Goal: Task Accomplishment & Management: Complete application form

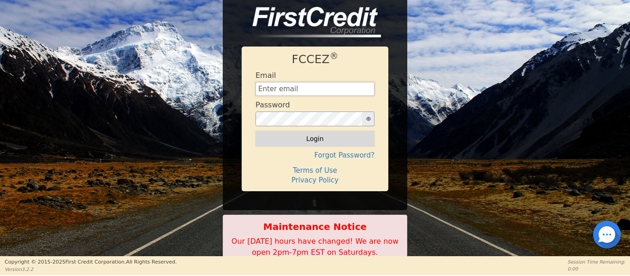
type input "[EMAIL_ADDRESS][DOMAIN_NAME]"
click at [276, 139] on button "Login" at bounding box center [314, 139] width 119 height 16
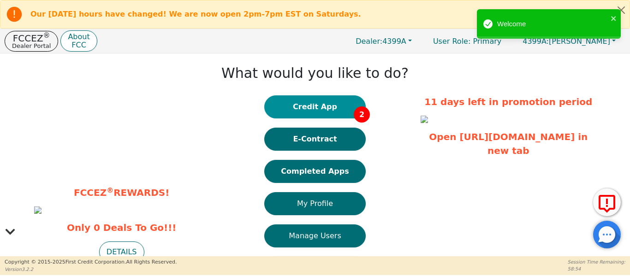
click at [289, 114] on button "Credit App 2" at bounding box center [314, 106] width 101 height 23
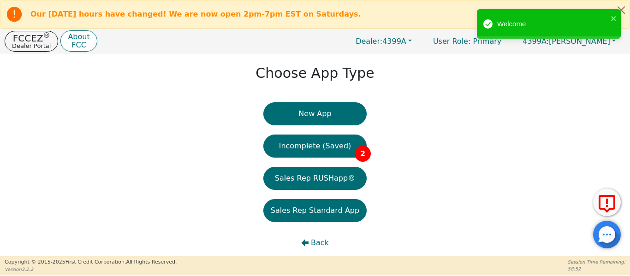
click at [289, 114] on button "New App" at bounding box center [314, 113] width 103 height 23
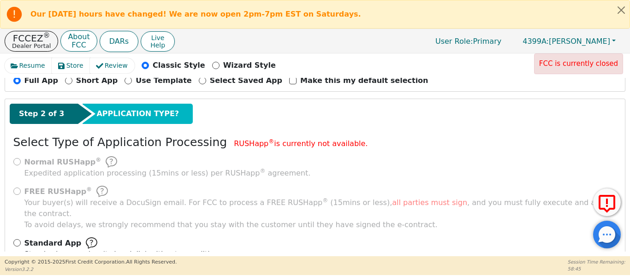
scroll to position [130, 0]
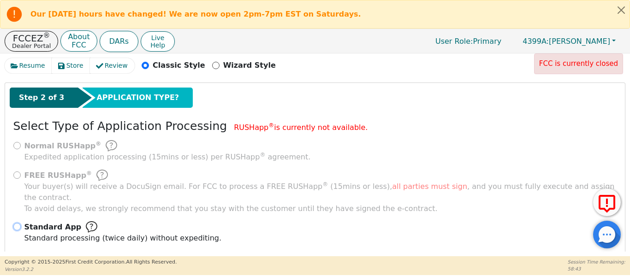
click at [16, 223] on input "Standard App Standard processing (twice daily) without expediting." at bounding box center [16, 226] width 7 height 7
radio input "true"
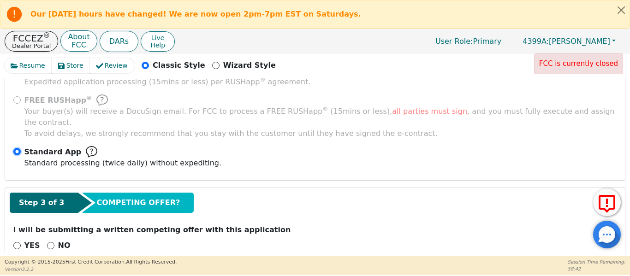
scroll to position [214, 0]
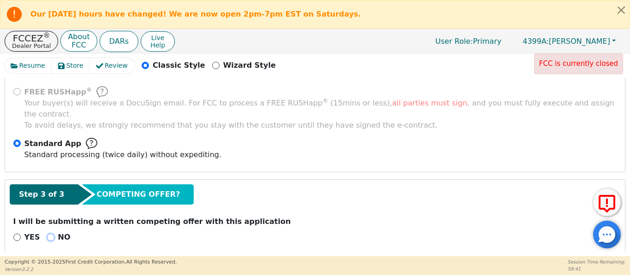
drag, startPoint x: 44, startPoint y: 223, endPoint x: 46, endPoint y: 215, distance: 8.4
click at [47, 234] on input "NO" at bounding box center [50, 237] width 7 height 7
radio input "true"
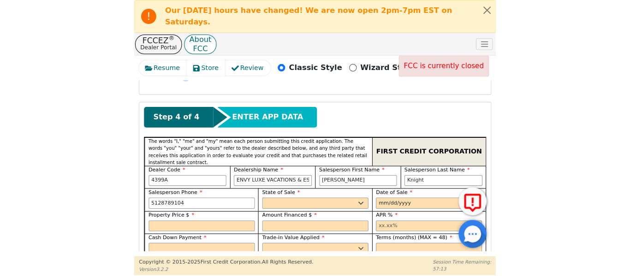
scroll to position [463, 0]
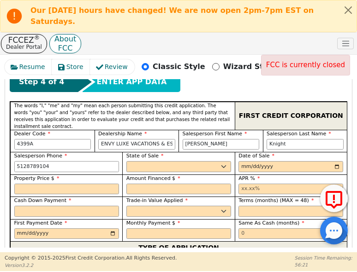
click at [206, 39] on div "FCCEZ ® Dealer Portal About FCC DARs Live Help User Role : Primary 4399A: Joshu…" at bounding box center [178, 44] width 357 height 22
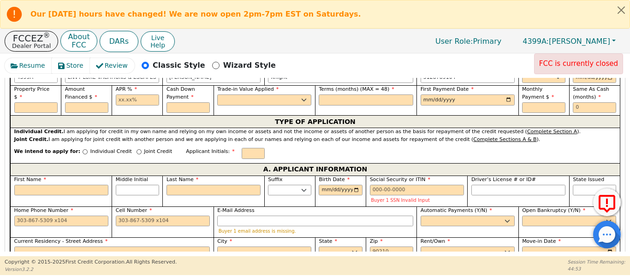
scroll to position [429, 0]
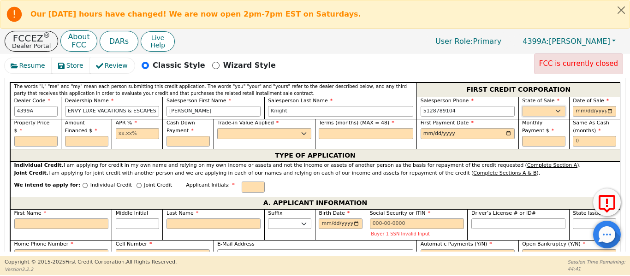
click at [534, 106] on div "State of Sale AK AL AR AZ CA CO CT DC DE FL GA HI IA ID IL IN KS KY LA MA MD ME…" at bounding box center [543, 108] width 51 height 23
select select "TX"
click at [522, 106] on select "AK AL AR AZ CA CO CT DC DE FL GA HI IA ID IL IN KS KY LA MA MD ME MI MN MO MS M…" at bounding box center [543, 111] width 43 height 11
click at [605, 106] on input "date" at bounding box center [594, 111] width 43 height 11
type input "2025-09-20"
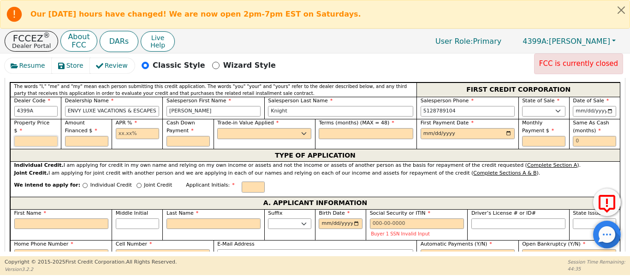
click at [26, 136] on input "text" at bounding box center [35, 141] width 43 height 11
type input "4995.00"
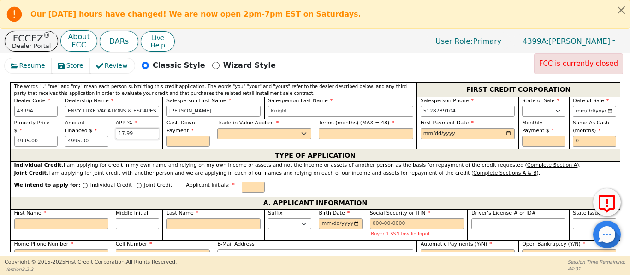
type input "17.99"
type input "0.00"
drag, startPoint x: 250, startPoint y: 119, endPoint x: 248, endPoint y: 127, distance: 8.1
click at [249, 128] on select "Yes No" at bounding box center [264, 133] width 94 height 11
select select "n"
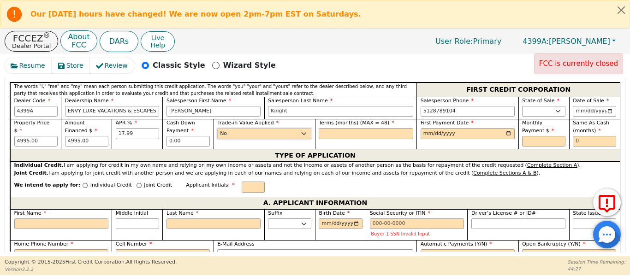
click at [217, 128] on select "Yes No" at bounding box center [264, 133] width 94 height 11
drag, startPoint x: 336, startPoint y: 119, endPoint x: 254, endPoint y: 100, distance: 83.9
click at [293, 119] on div "Property Price $ 4995.00 Amount Financed $ 4995.00 APR % 17.99 Cash Down Paymen…" at bounding box center [314, 134] width 609 height 30
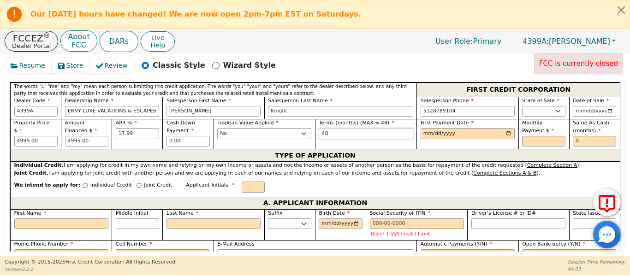
type input "48"
click at [505, 128] on input "date" at bounding box center [467, 133] width 94 height 11
type input "2025-10-20"
click at [586, 136] on input "text" at bounding box center [594, 141] width 43 height 11
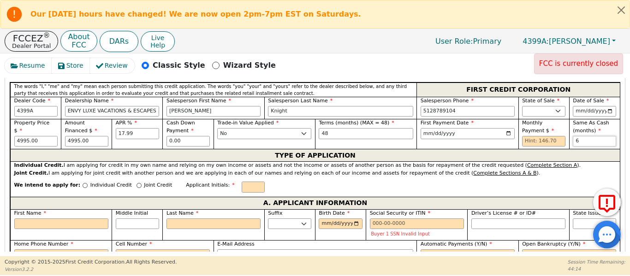
type input "6"
click at [136, 183] on input "Joint Credit" at bounding box center [138, 185] width 5 height 5
radio input "true"
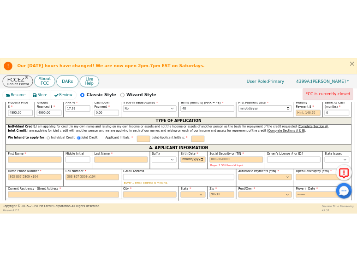
scroll to position [490, 0]
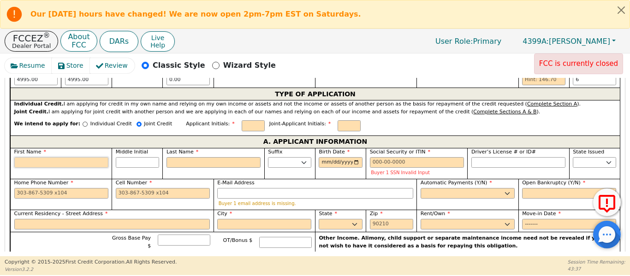
drag, startPoint x: 30, startPoint y: 154, endPoint x: 25, endPoint y: 153, distance: 5.8
click at [25, 157] on input "First Name" at bounding box center [61, 162] width 94 height 11
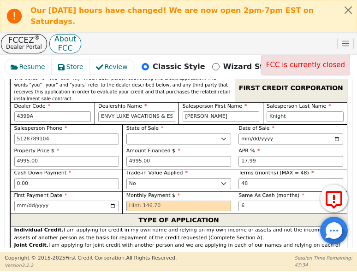
scroll to position [591, 0]
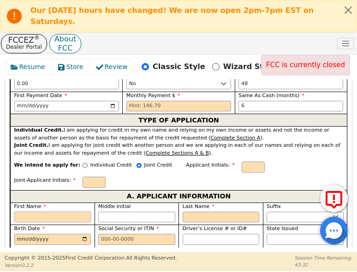
type input "R"
type input "Ro"
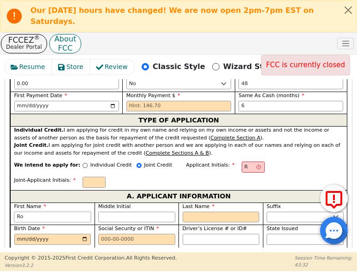
type input "Roc"
type input "Rock"
type input "Rockl"
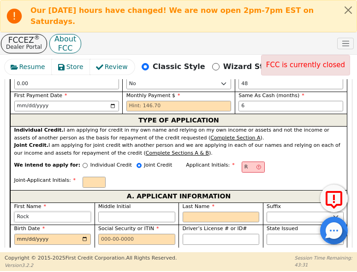
type input "Rockl"
type input "Rockla"
type input "Rocklan"
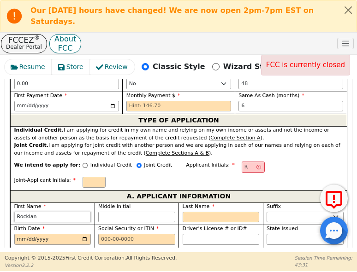
type input "Rockland"
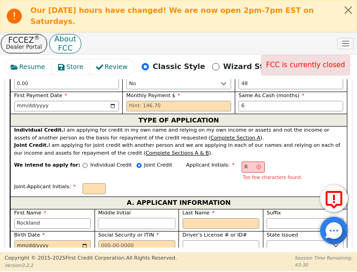
type input "RP"
type input "P"
type input "Rockland P"
type input "P"
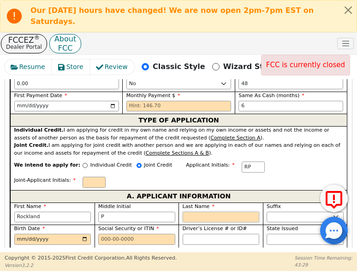
type input "RPM"
type input "M"
type input "Rockland P M"
type input "Mc"
type input "Rockland P Mc"
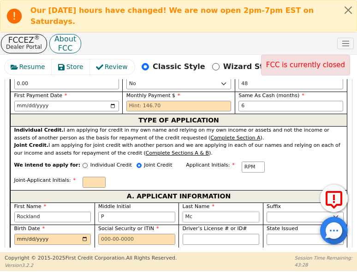
type input "McM"
type input "Rockland P McM"
type input "McMa"
type input "Rockland P McMa"
type input "McMah"
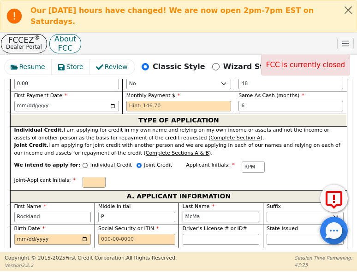
type input "Rockland P McMah"
type input "McMaha"
type input "Rockland P McMaha"
type input "[PERSON_NAME]"
type input "Rockland P McMahan"
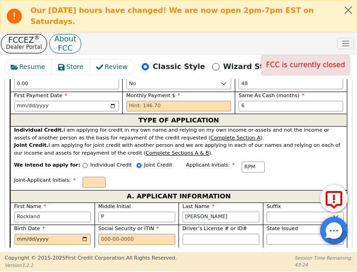
type input "[PERSON_NAME]"
type input "1963-02-26"
click at [278, 234] on select "AK AL AR AZ CA CO CT DC DE FL GA HI IA ID IL IN KS KY LA MA MD ME MI MN MO MS M…" at bounding box center [304, 239] width 77 height 11
select select "TX"
click at [266, 234] on select "AK AL AR AZ CA CO CT DC DE FL GA HI IA ID IL IN KS KY LA MA MD ME MI MN MO MS M…" at bounding box center [304, 239] width 77 height 11
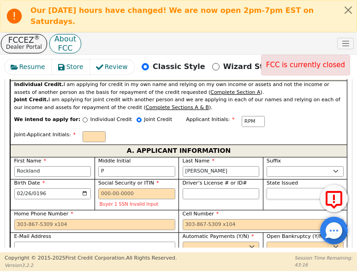
scroll to position [637, 0]
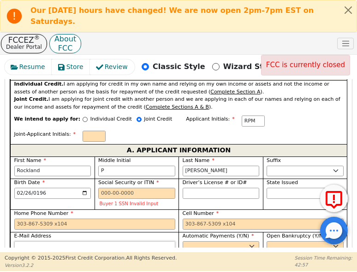
paste input "rockmcmahan@me.com"
type input "rockmcmahan@me.com"
click at [194, 242] on select "Yes No" at bounding box center [221, 247] width 77 height 11
select select "y"
click at [183, 242] on select "Yes No" at bounding box center [221, 247] width 77 height 11
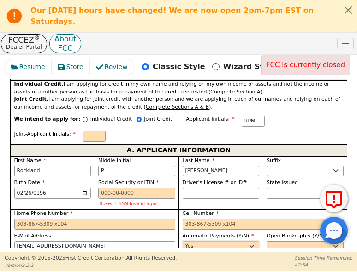
type input "Rockland P McMahan"
click at [266, 242] on select "Yes No" at bounding box center [304, 247] width 77 height 11
click at [42, 264] on input "Current Residency - Street Address" at bounding box center [94, 269] width 161 height 11
click at [42, 255] on div "Current Residency - Street Address" at bounding box center [94, 265] width 161 height 20
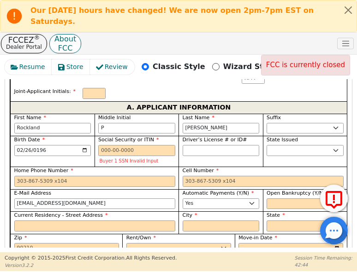
scroll to position [664, 0]
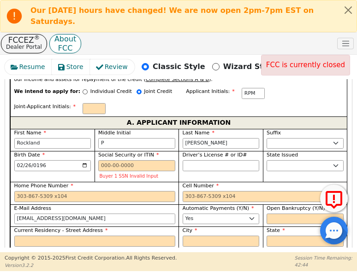
click at [28, 227] on div "Current Residency - Street Address" at bounding box center [94, 237] width 161 height 20
drag, startPoint x: 28, startPoint y: 185, endPoint x: 28, endPoint y: 175, distance: 9.7
click at [29, 236] on input "Current Residency - Street Address" at bounding box center [94, 241] width 161 height 11
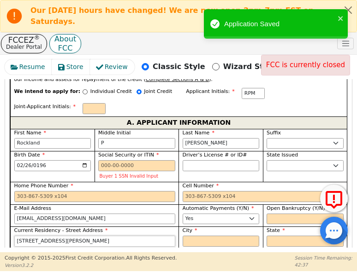
type input "1508 Barton Creek Blvd"
type input "a"
type input "Austin"
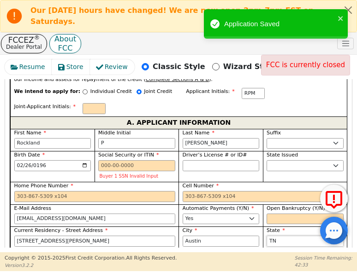
select select "TX"
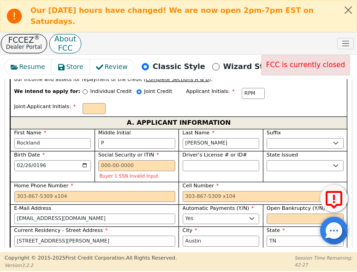
type input "78735"
click at [138, 259] on select "Rent Own" at bounding box center [178, 264] width 105 height 11
select select "Own"
click at [126, 259] on select "Rent Own" at bounding box center [178, 264] width 105 height 11
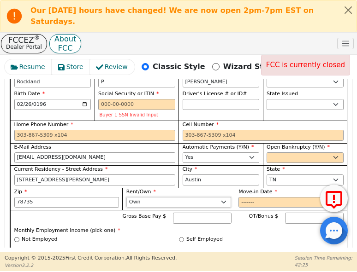
scroll to position [726, 0]
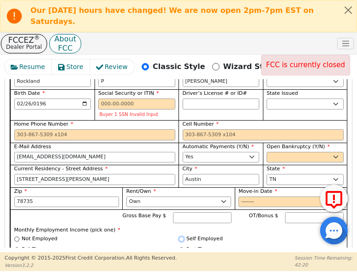
click at [180, 237] on input "Self Employed" at bounding box center [181, 239] width 5 height 5
radio input "true"
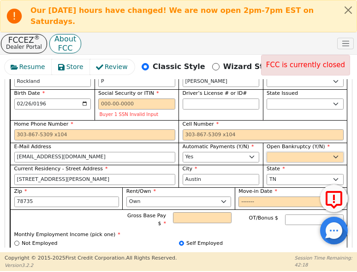
click at [272, 152] on select "Yes No" at bounding box center [304, 157] width 77 height 11
select select "n"
click at [266, 152] on select "Yes No" at bounding box center [304, 157] width 77 height 11
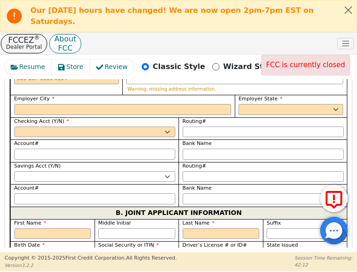
scroll to position [1079, 0]
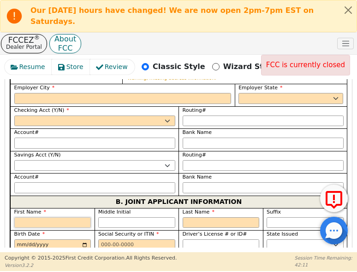
click at [16, 218] on input "First Name" at bounding box center [52, 223] width 77 height 11
type input "S"
type input "Su"
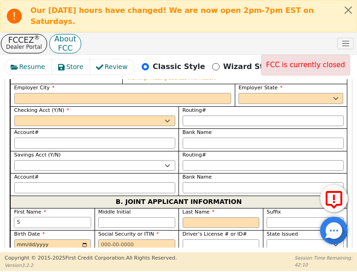
type input "Su"
type input "Sue"
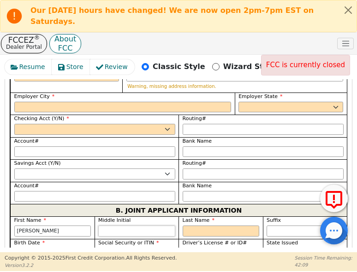
scroll to position [1101, 0]
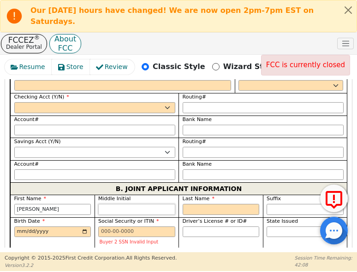
type input "C"
type input "SC"
type input "Sue C"
type input "C"
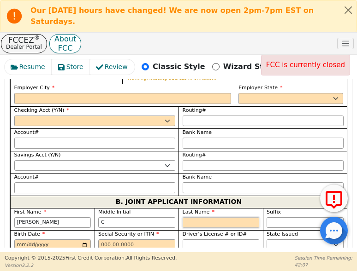
type input "M"
type input "SCM"
type input "Sue C M"
type input "Mc"
type input "Sue C Mc"
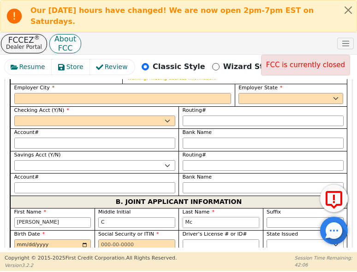
type input "McM"
type input "Sue C McM"
type input "McMa"
type input "Sue C McMa"
type input "McMah"
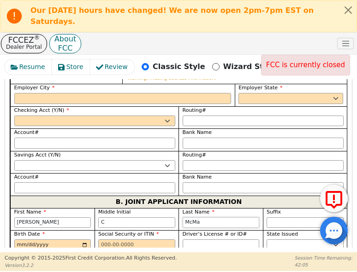
type input "Sue C McMah"
type input "McMaha"
type input "Sue C McMaha"
type input "[PERSON_NAME]"
type input "Sue C McMahan"
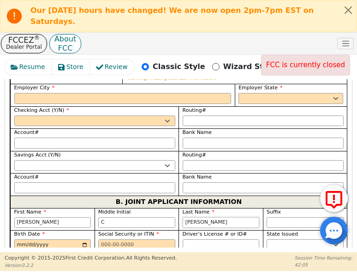
type input "[PERSON_NAME]"
click at [22, 240] on input "Birth Date" at bounding box center [52, 245] width 77 height 11
type input "1966-04-04"
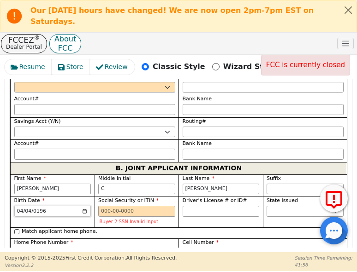
scroll to position [1125, 0]
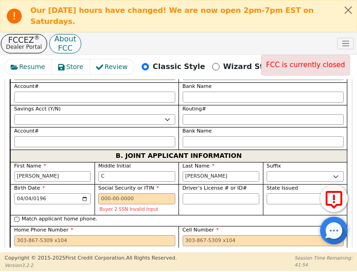
checkbox input "true"
type input "1508 Barton Creek Blvd"
type input "Austin"
select select "TX"
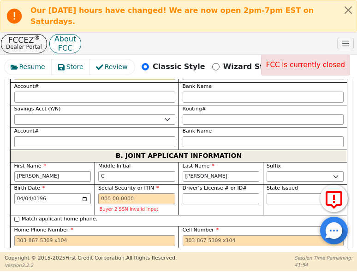
type input "78735"
click at [214, 258] on select "Yes No" at bounding box center [221, 263] width 77 height 11
select select "y"
click at [183, 258] on select "Yes No" at bounding box center [221, 263] width 77 height 11
type input "Sue C McMahan"
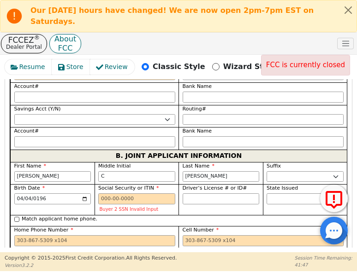
drag, startPoint x: 276, startPoint y: 202, endPoint x: 276, endPoint y: 196, distance: 5.6
click at [276, 249] on div "Open Bankruptcy (Y/N) Yes No" at bounding box center [304, 259] width 77 height 20
select select "n"
click at [266, 258] on select "Yes No" at bounding box center [304, 263] width 77 height 11
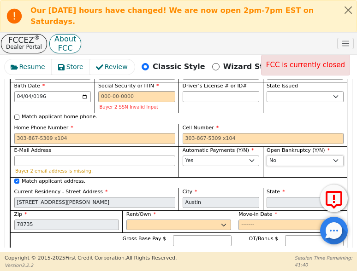
scroll to position [1233, 0]
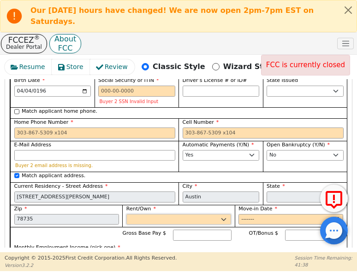
click at [145, 214] on select "Rent Own" at bounding box center [178, 219] width 105 height 11
select select "Own"
click at [126, 214] on select "Rent Own" at bounding box center [178, 219] width 105 height 11
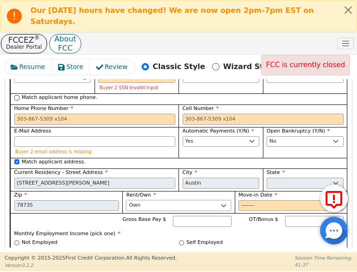
scroll to position [1248, 0]
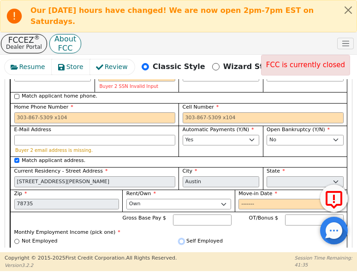
click at [179, 239] on input "Self Employed" at bounding box center [181, 241] width 5 height 5
radio input "true"
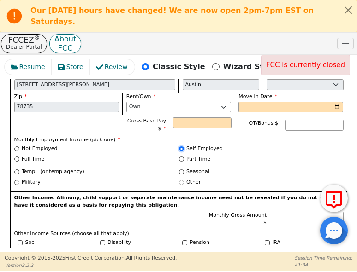
scroll to position [1402, 0]
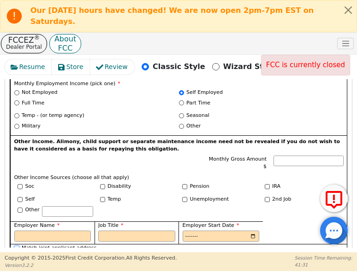
click at [15, 246] on input "Match joint applicant address." at bounding box center [16, 248] width 5 height 5
checkbox input "true"
type input "1508 Barton Creek Blvd"
type input "Austin"
select select "TX"
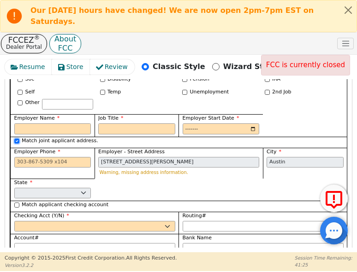
scroll to position [1510, 0]
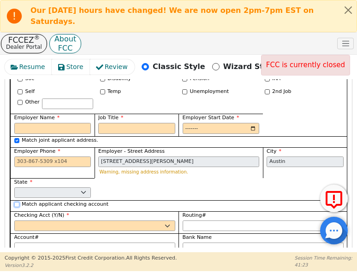
click at [18, 202] on input "Match applicant checking account" at bounding box center [16, 204] width 5 height 5
checkbox input "true"
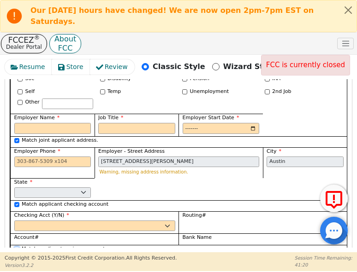
click at [16, 247] on input "Match applicant savings account" at bounding box center [16, 249] width 5 height 5
checkbox input "true"
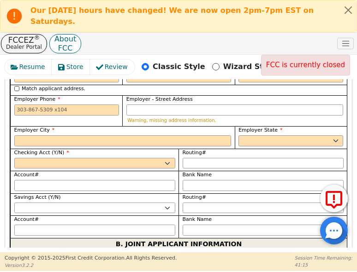
scroll to position [1003, 0]
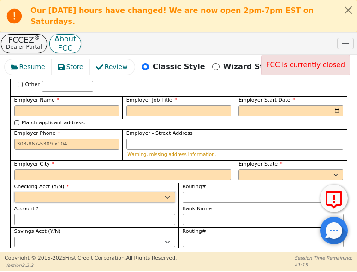
click at [69, 192] on select "Yes No" at bounding box center [94, 197] width 161 height 11
select select "y"
click at [14, 192] on select "Yes No" at bounding box center [94, 197] width 161 height 11
select select "y"
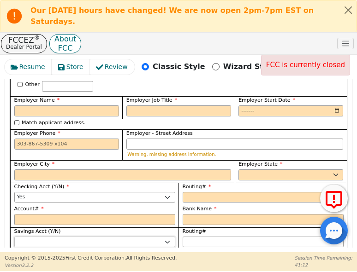
click at [44, 237] on select "Yes No" at bounding box center [94, 242] width 161 height 11
select select "n"
click at [14, 237] on select "Yes No" at bounding box center [94, 242] width 161 height 11
select select "n"
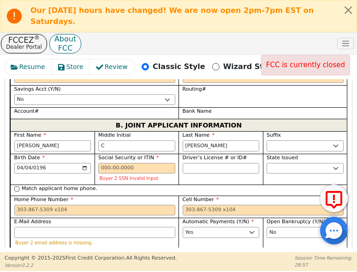
scroll to position [1152, 0]
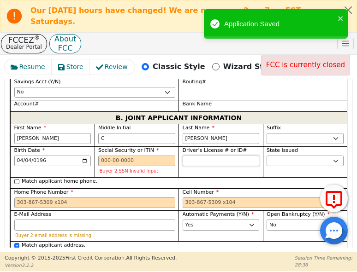
click at [186, 156] on input "Driver’s License # or ID#" at bounding box center [221, 161] width 77 height 11
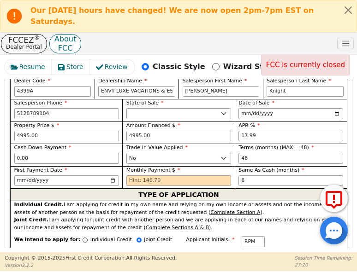
scroll to position [507, 0]
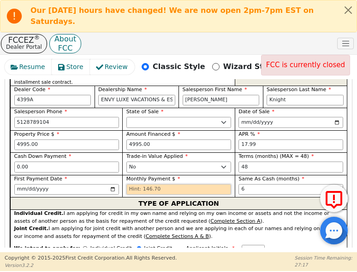
drag, startPoint x: 133, startPoint y: 152, endPoint x: 138, endPoint y: 151, distance: 5.2
click at [138, 184] on input "text" at bounding box center [178, 189] width 105 height 11
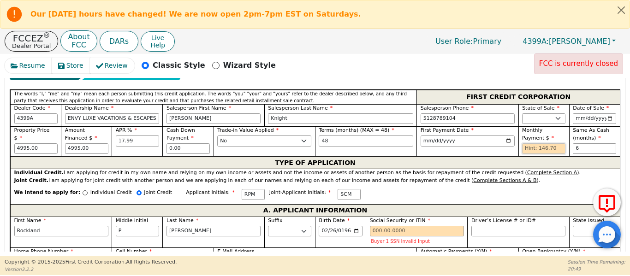
scroll to position [415, 0]
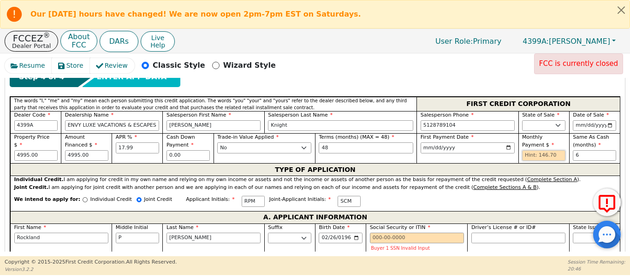
click at [530, 150] on input "text" at bounding box center [543, 155] width 43 height 11
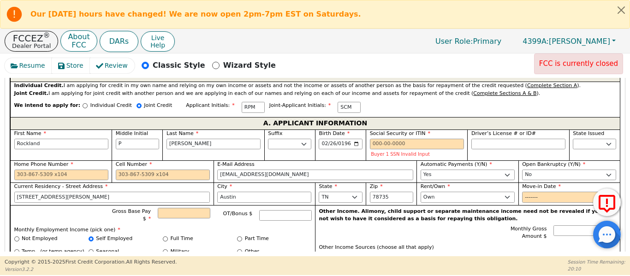
scroll to position [507, 0]
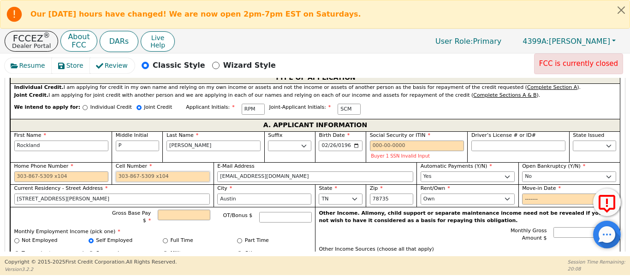
click at [133, 171] on input "Cell Number" at bounding box center [163, 176] width 94 height 11
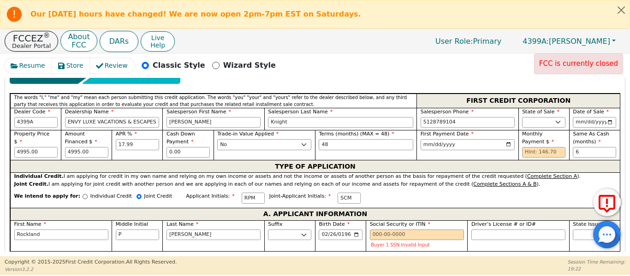
scroll to position [415, 0]
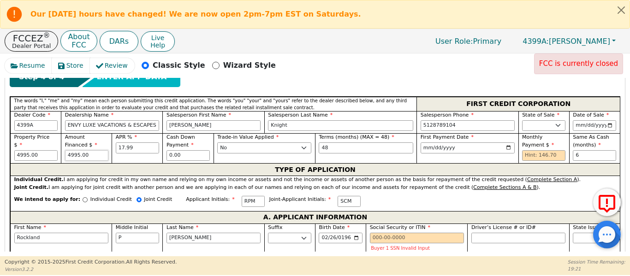
drag, startPoint x: 92, startPoint y: 144, endPoint x: 28, endPoint y: 138, distance: 64.9
click at [30, 137] on div "Property Price $ 4995.00 Amount Financed $ 4995.00 APR % 17.99 Cash Down Paymen…" at bounding box center [314, 148] width 609 height 30
type input "4855.00"
type input "140.00"
click at [549, 150] on input "text" at bounding box center [543, 155] width 43 height 11
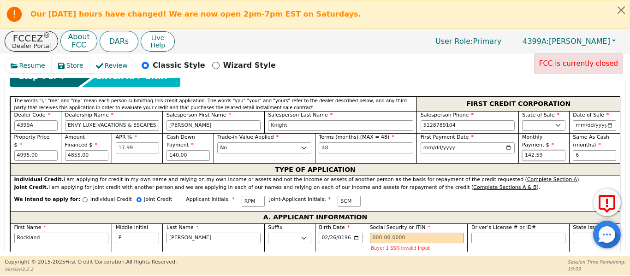
type input "142.59"
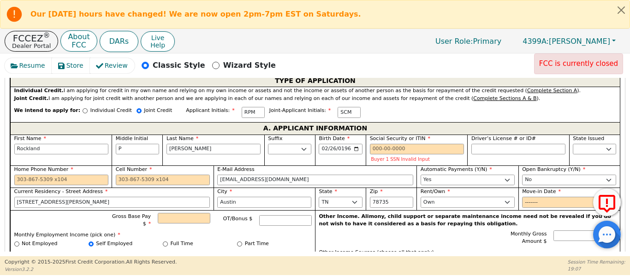
scroll to position [507, 0]
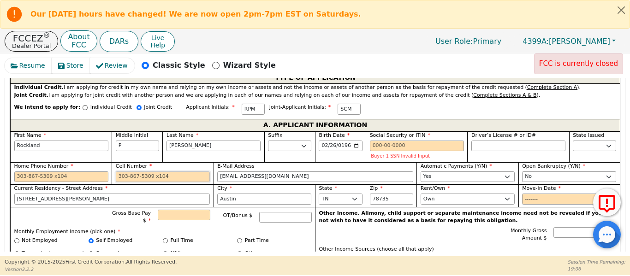
click at [168, 171] on input "Cell Number" at bounding box center [163, 176] width 94 height 11
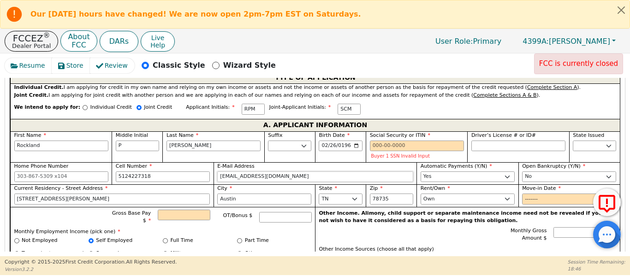
type input "512-422-7318"
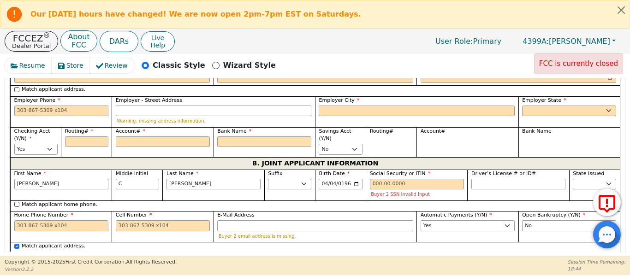
scroll to position [753, 0]
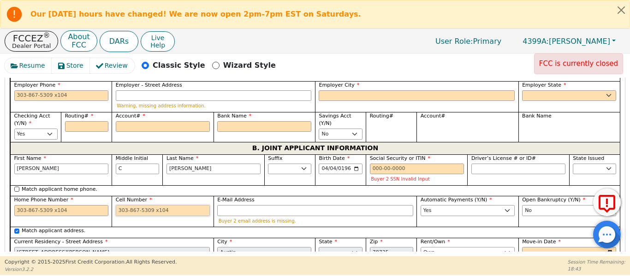
click at [155, 205] on input "Cell Number" at bounding box center [163, 210] width 94 height 11
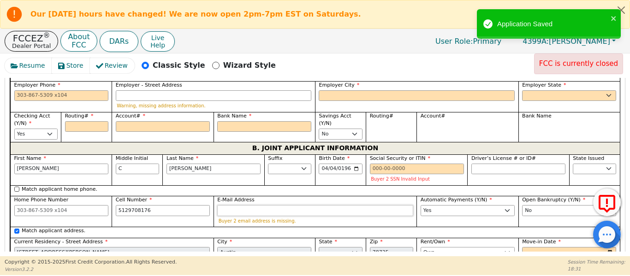
type input "512-970-8176"
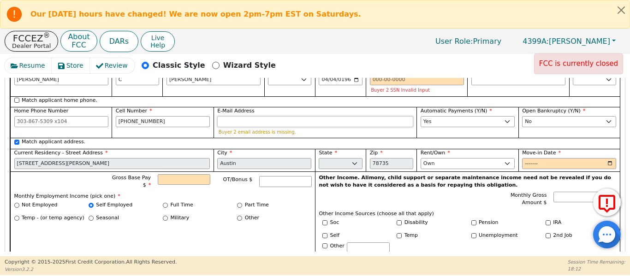
scroll to position [845, 0]
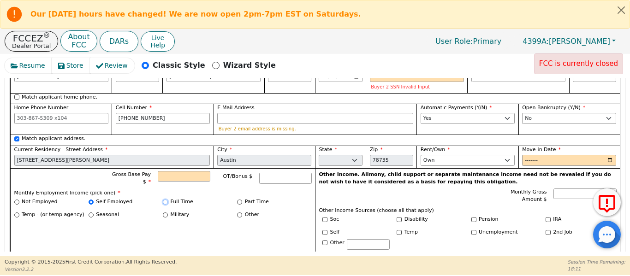
click at [164, 200] on input "Full Time" at bounding box center [165, 202] width 5 height 5
radio input "true"
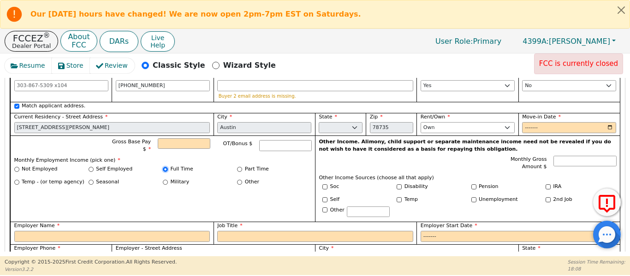
scroll to position [876, 0]
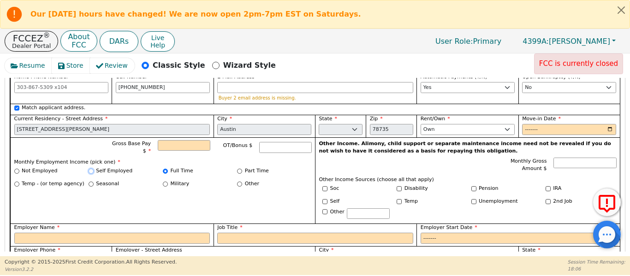
click at [89, 169] on input "Self Employed" at bounding box center [91, 171] width 5 height 5
radio input "true"
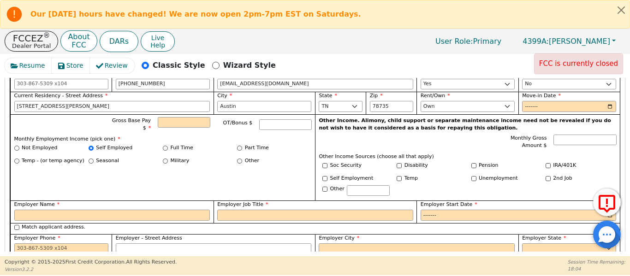
scroll to position [599, 0]
click at [163, 146] on input "Full Time" at bounding box center [165, 148] width 5 height 5
radio input "true"
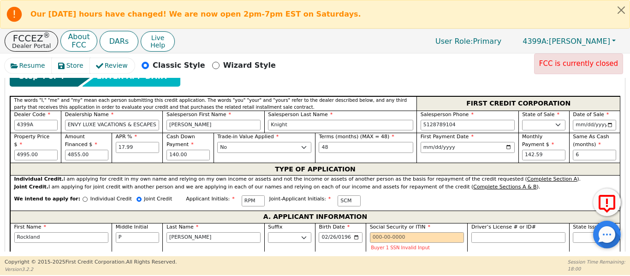
scroll to position [415, 0]
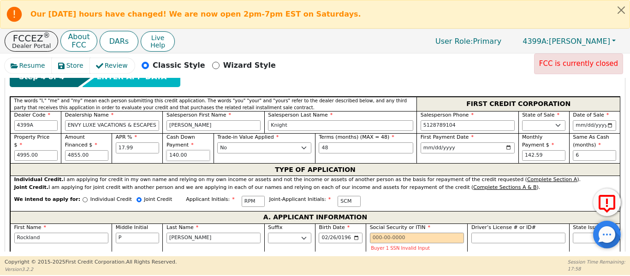
drag, startPoint x: 191, startPoint y: 146, endPoint x: 159, endPoint y: 100, distance: 55.7
click at [126, 145] on div "Property Price $ 4995.00 Amount Financed $ 4855.00 APR % 17.99 Cash Down Paymen…" at bounding box center [314, 148] width 609 height 30
type input "150.00"
click at [543, 150] on input "142.59" at bounding box center [543, 155] width 43 height 11
type input "1"
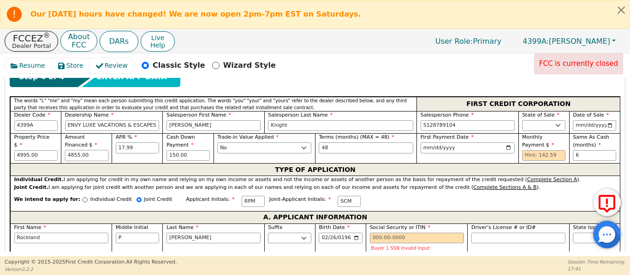
click at [96, 150] on input "4855.00" at bounding box center [86, 155] width 43 height 11
type input "4845.00"
click at [535, 150] on input "text" at bounding box center [543, 155] width 43 height 11
type input "142.30"
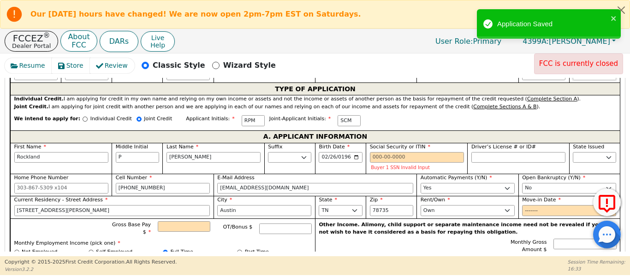
scroll to position [492, 0]
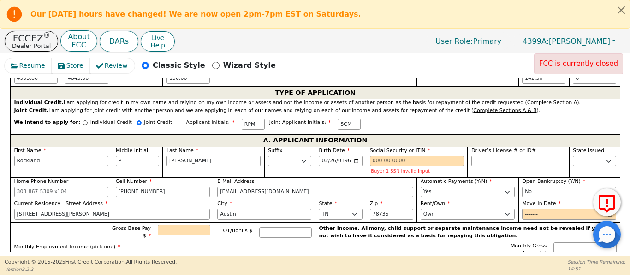
click at [0, 171] on div "Resume Store Review Classic Style Wizard Style FCC is currently closed Back Sub…" at bounding box center [315, 154] width 630 height 203
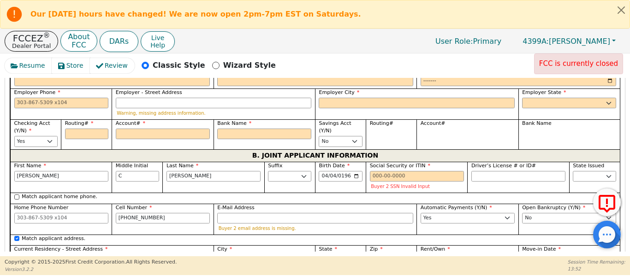
scroll to position [753, 0]
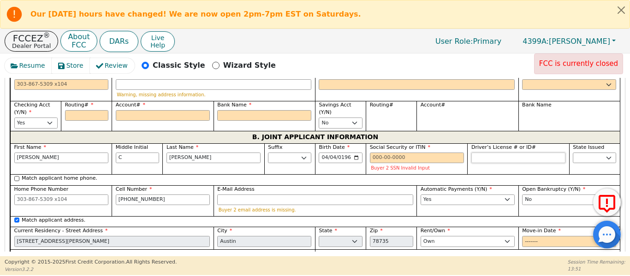
click at [505, 153] on input "Driver’s License # or ID#" at bounding box center [518, 158] width 94 height 11
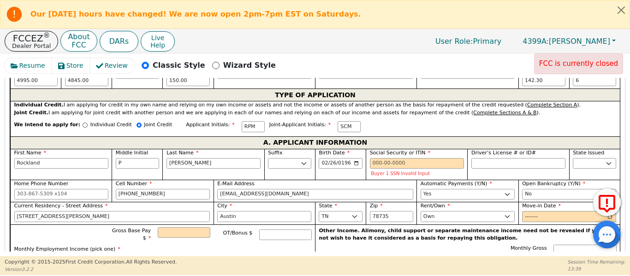
scroll to position [476, 0]
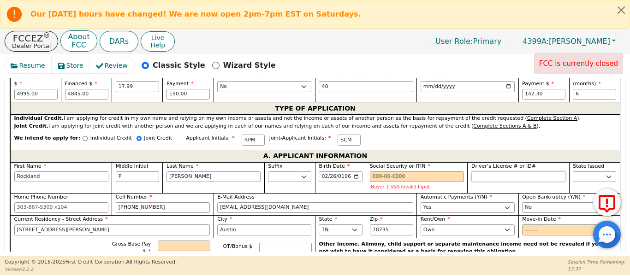
click at [478, 171] on input "Driver’s License # or ID#" at bounding box center [518, 176] width 94 height 11
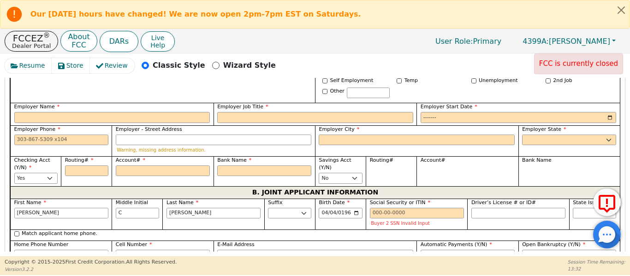
scroll to position [738, 0]
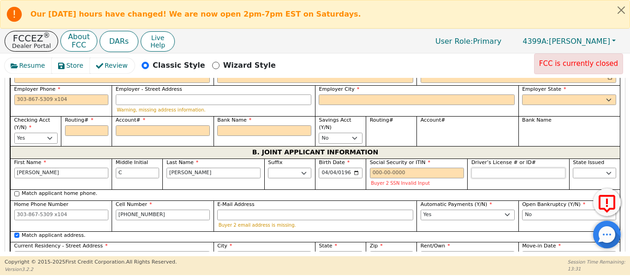
click at [484, 168] on div "Driver’s License # or ID#" at bounding box center [517, 174] width 101 height 31
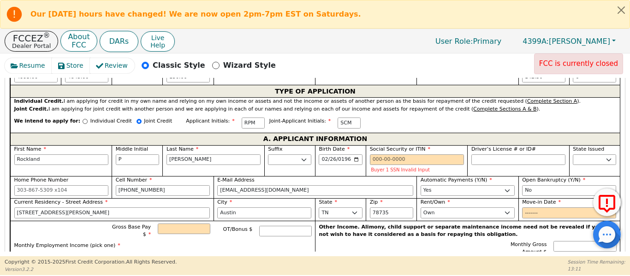
scroll to position [492, 0]
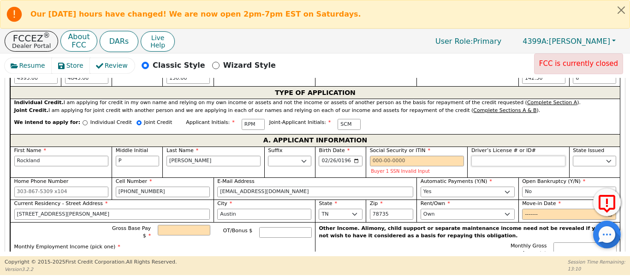
type input "********"
click at [503, 156] on input "Driver’s License # or ID#" at bounding box center [518, 161] width 94 height 11
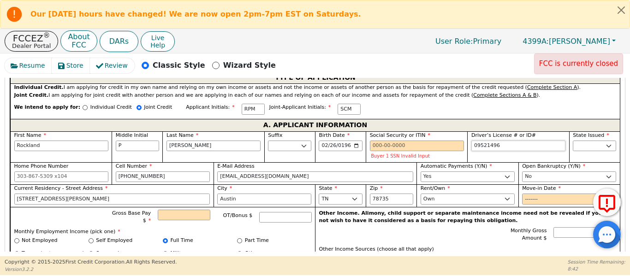
scroll to position [522, 0]
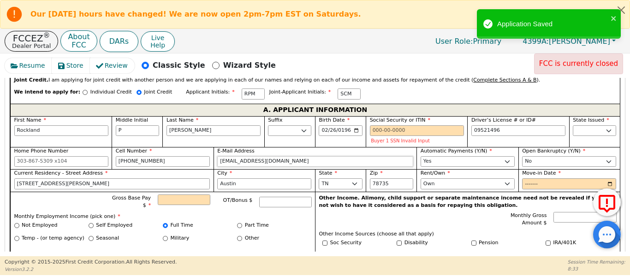
type input "********"
click at [278, 156] on input "rockmcmahan@me.com" at bounding box center [315, 161] width 196 height 11
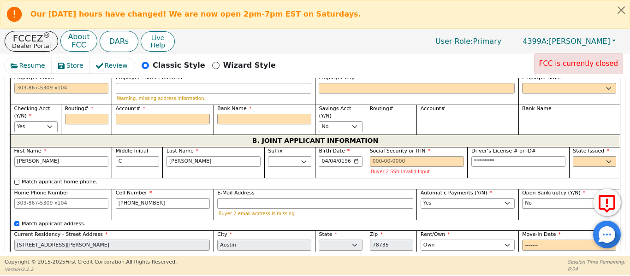
scroll to position [768, 0]
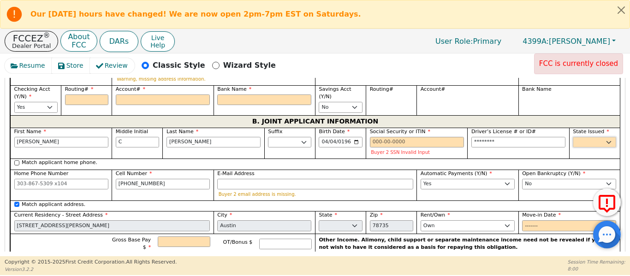
click at [576, 137] on select "AK AL AR AZ CA CO CT DC DE FL GA HI IA ID IL IN KS KY LA MA MD ME MI MN MO MS M…" at bounding box center [594, 142] width 43 height 11
select select "TX"
click at [573, 137] on select "AK AL AR AZ CA CO CT DC DE FL GA HI IA ID IL IN KS KY LA MA MD ME MI MN MO MS M…" at bounding box center [594, 142] width 43 height 11
click at [319, 179] on input "E-Mail Address" at bounding box center [315, 184] width 196 height 11
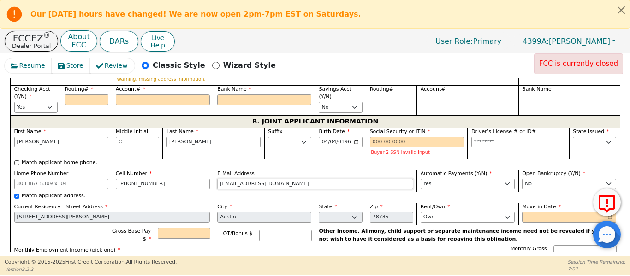
type input "suesue4@swbell.net"
click at [179, 179] on input "512-970-8176" at bounding box center [163, 184] width 94 height 11
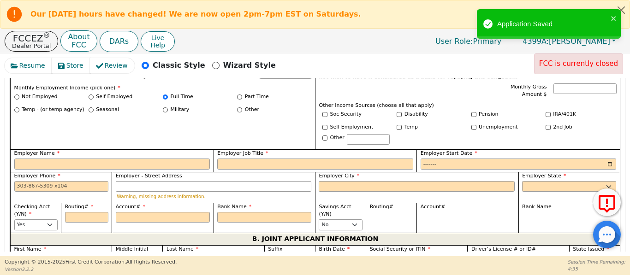
scroll to position [653, 0]
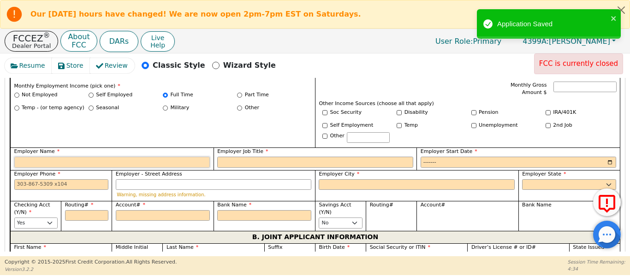
click at [23, 157] on input "Employer Name" at bounding box center [112, 162] width 196 height 11
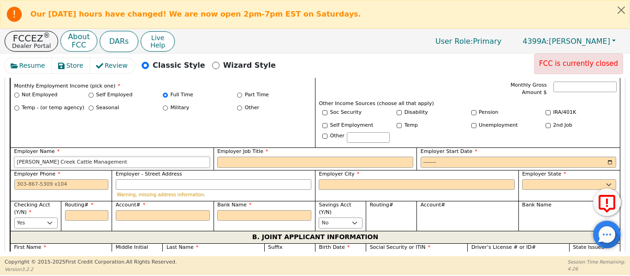
type input "Barton Creek Cattle Management"
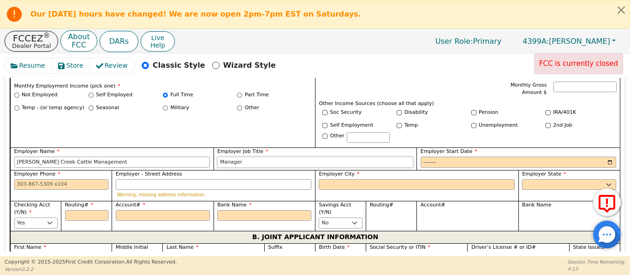
type input "Manager"
click at [431, 157] on input "Employer Start Date" at bounding box center [518, 162] width 196 height 11
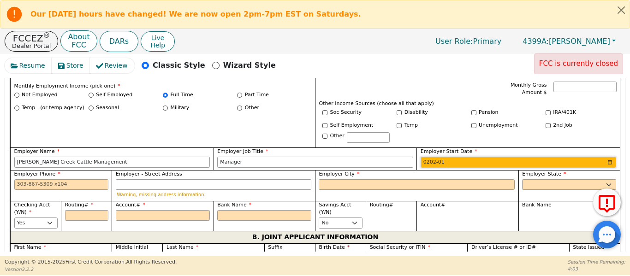
type input "2022-01"
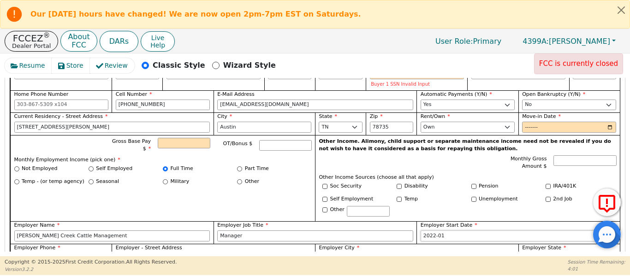
scroll to position [576, 0]
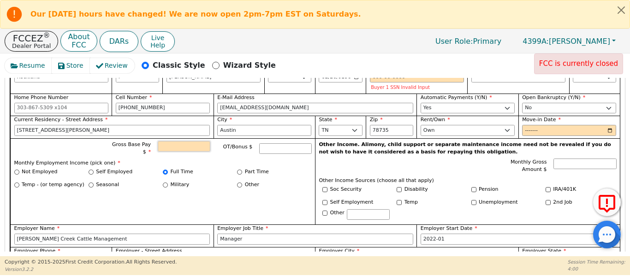
click at [164, 141] on input "Gross Base Pay $" at bounding box center [184, 146] width 52 height 11
click at [175, 141] on input "Gross Base Pay $" at bounding box center [184, 146] width 52 height 11
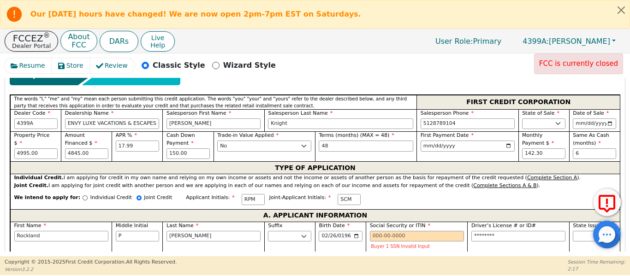
scroll to position [422, 0]
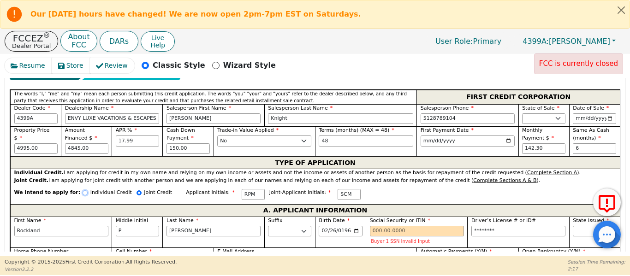
click at [83, 190] on input "Individual Credit" at bounding box center [85, 192] width 5 height 5
radio input "true"
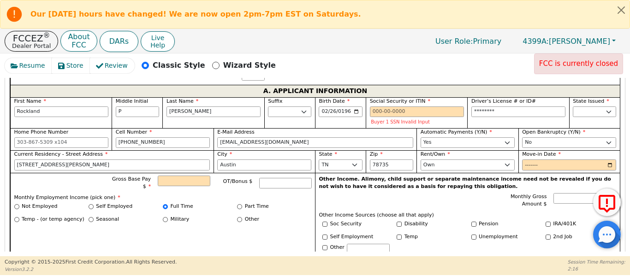
scroll to position [545, 0]
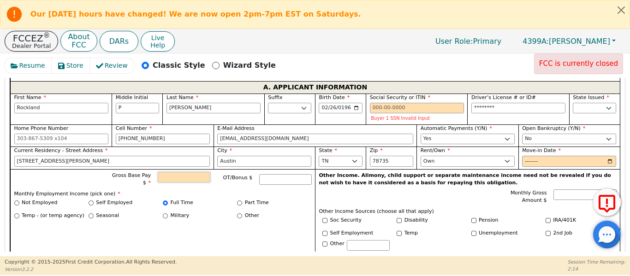
click at [190, 172] on input "Gross Base Pay $" at bounding box center [184, 177] width 52 height 11
type input "6000.00"
click at [524, 156] on input "Move-in Date" at bounding box center [569, 161] width 94 height 11
click at [523, 156] on input "Move-in Date" at bounding box center [569, 161] width 94 height 11
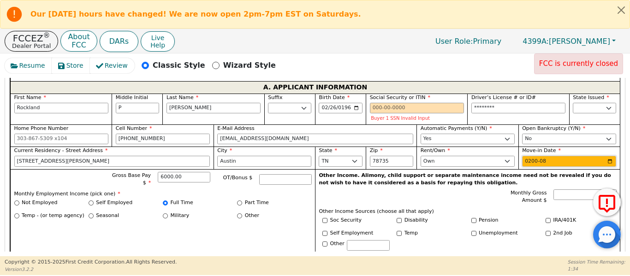
type input "2005-08"
click at [373, 103] on input "Social Security or ITIN" at bounding box center [417, 108] width 94 height 11
click at [0, 240] on div "Resume Store Review Classic Style Wizard Style FCC is currently closed Back Sub…" at bounding box center [315, 154] width 630 height 203
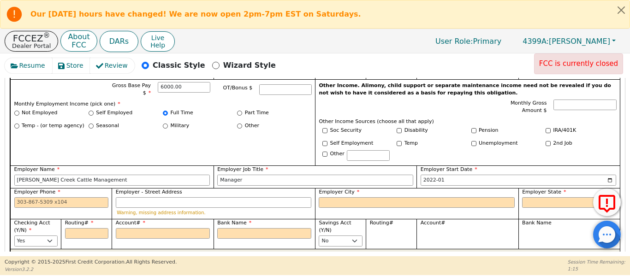
scroll to position [635, 0]
drag, startPoint x: 247, startPoint y: 223, endPoint x: 247, endPoint y: 228, distance: 5.1
click at [247, 228] on div "Bank Name" at bounding box center [263, 234] width 101 height 30
drag, startPoint x: 247, startPoint y: 228, endPoint x: 227, endPoint y: 224, distance: 20.1
click at [227, 228] on input "Bank Name" at bounding box center [264, 233] width 94 height 11
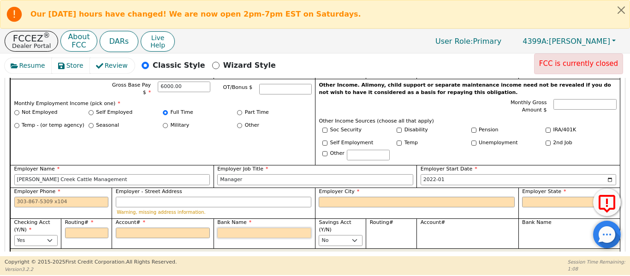
type input "W"
type input "We"
type input "Wel"
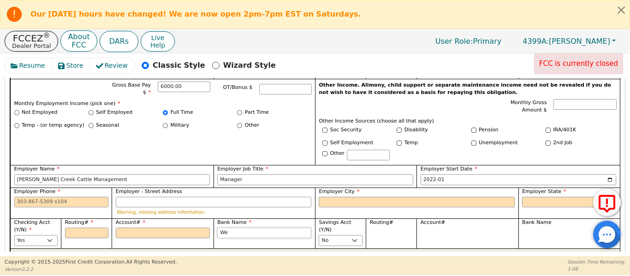
type input "Wel"
type input "Well"
type input "[PERSON_NAME]"
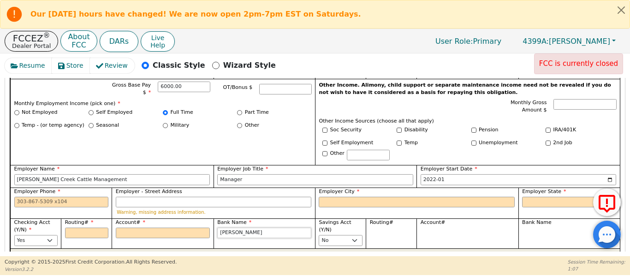
type input "[PERSON_NAME]"
type input "Wells F"
type input "Wells Fa"
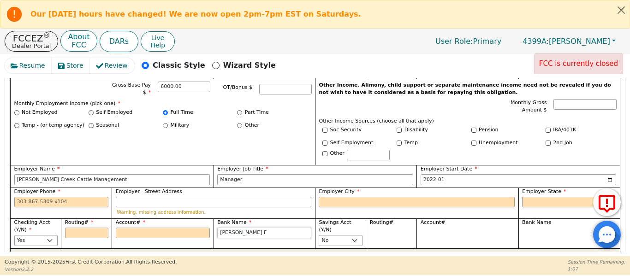
type input "Wells Fa"
type input "Wells Far"
type input "Wells Farg"
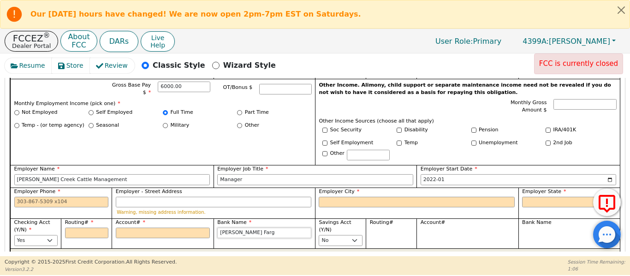
type input "Wells Fargo"
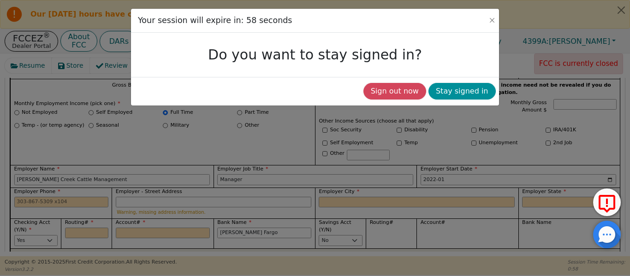
click at [468, 90] on button "Stay signed in" at bounding box center [461, 91] width 67 height 17
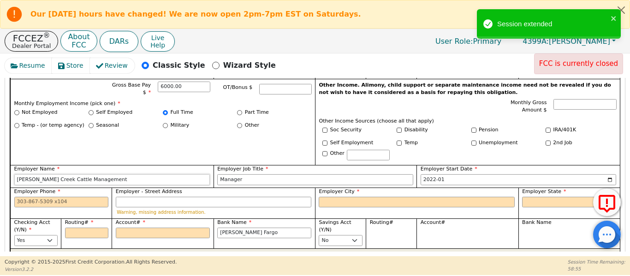
drag, startPoint x: 101, startPoint y: 171, endPoint x: 0, endPoint y: 170, distance: 101.4
click at [0, 170] on div "Resume Store Review Classic Style Wizard Style FCC is currently closed Back Sub…" at bounding box center [315, 154] width 630 height 203
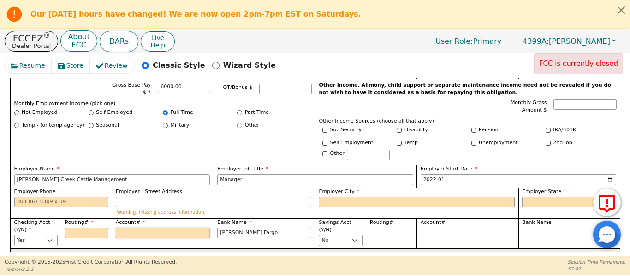
click at [158, 228] on input "Account#" at bounding box center [163, 233] width 94 height 11
click at [145, 197] on input "Employer - Street Address" at bounding box center [214, 202] width 196 height 11
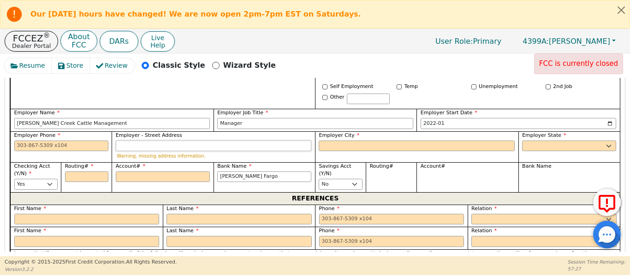
scroll to position [697, 0]
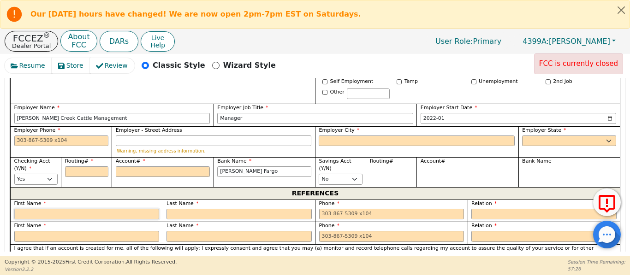
drag, startPoint x: 94, startPoint y: 202, endPoint x: 69, endPoint y: 209, distance: 25.3
click at [69, 213] on div "First Name Last Name Phone Relation FATHER MOTHER SISTER BROTHER DAUGHTER SON C…" at bounding box center [314, 222] width 609 height 45
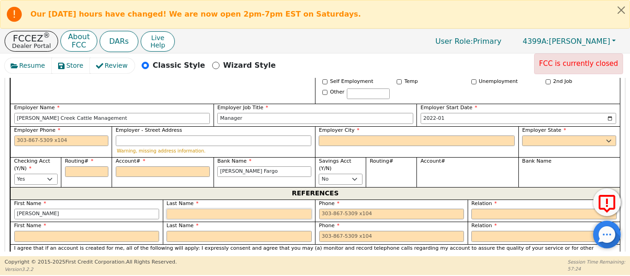
type input "Sue"
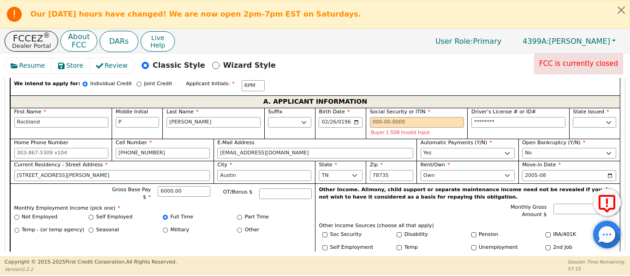
scroll to position [528, 0]
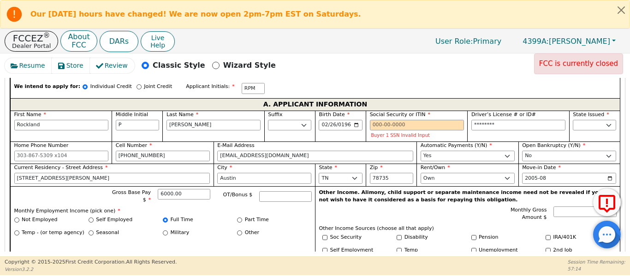
type input "[PERSON_NAME]"
drag, startPoint x: 373, startPoint y: 109, endPoint x: 367, endPoint y: 110, distance: 6.2
click at [367, 111] on div "Social Security or ITIN Buyer 1 SSN Invalid Input" at bounding box center [416, 126] width 101 height 31
type input "1"
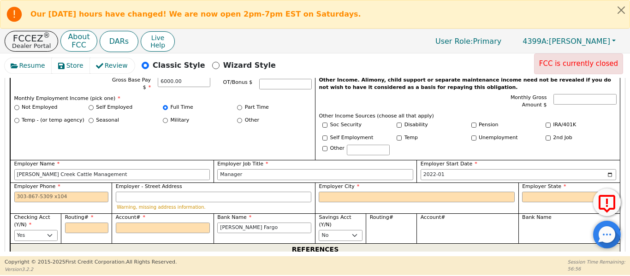
scroll to position [650, 0]
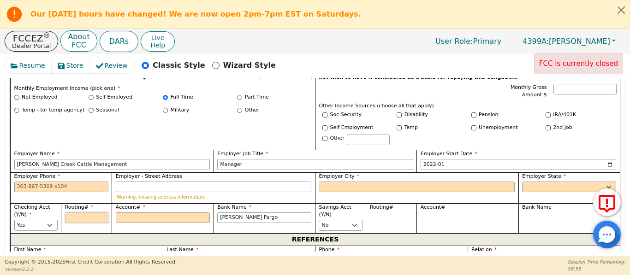
click at [74, 213] on input "Routing#" at bounding box center [86, 218] width 43 height 11
type input "1"
type input "*"
type input "11"
type input "**"
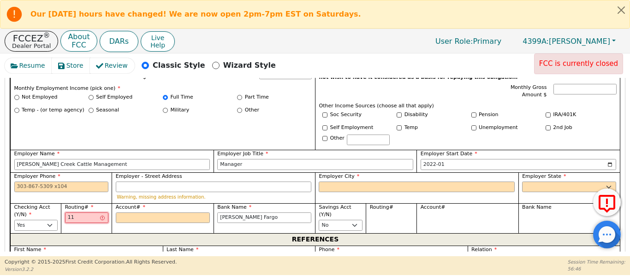
type input "111"
type input "***"
type input "1119"
type input "****"
type input "11190"
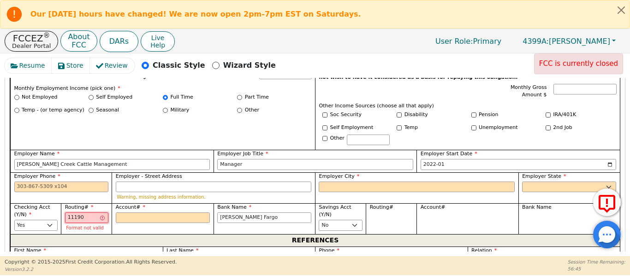
type input "*****"
type input "111900"
type input "******"
type input "1119006"
type input "*******"
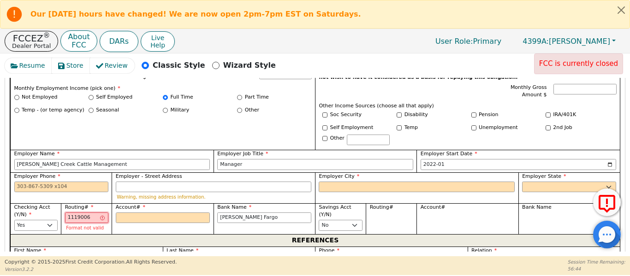
type input "11190065"
type input "********"
type input "111900659"
type input "*********"
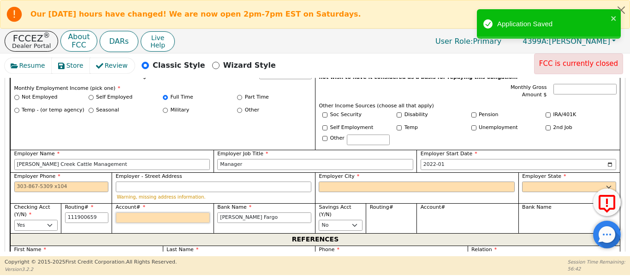
type input "*********"
drag, startPoint x: 141, startPoint y: 204, endPoint x: 108, endPoint y: 220, distance: 36.9
click at [136, 213] on input "Account#" at bounding box center [163, 218] width 94 height 11
type input "7"
type input "*"
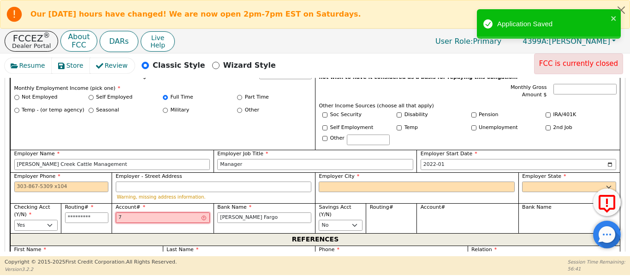
type input "78"
type input "**"
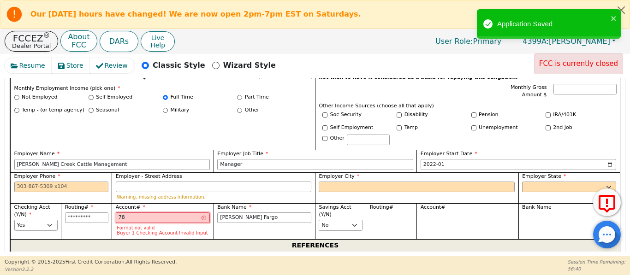
type input "782"
type input "***"
type input "7829"
type input "****"
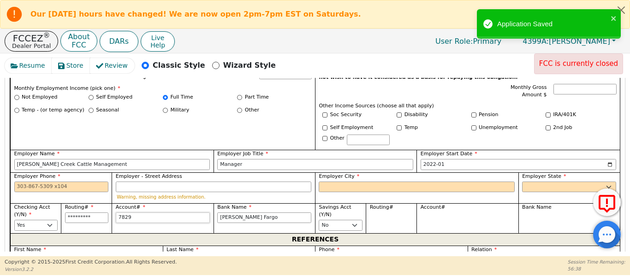
type input "78294"
type input "*****"
type input "782940"
type input "******"
type input "7829404"
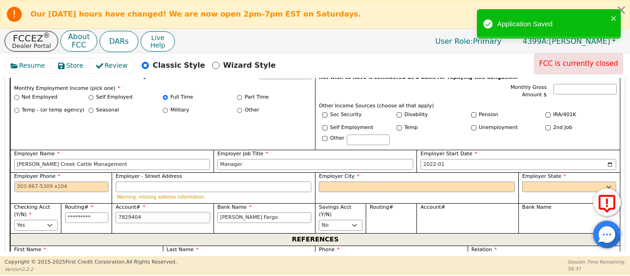
type input "*******"
type input "78294040"
type input "********"
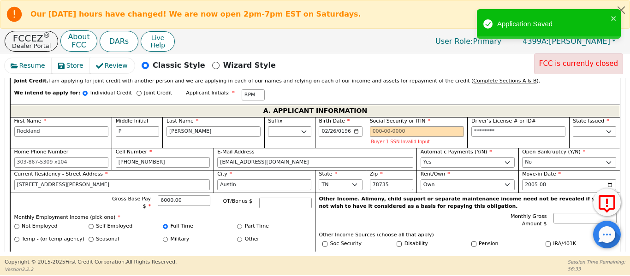
scroll to position [482, 0]
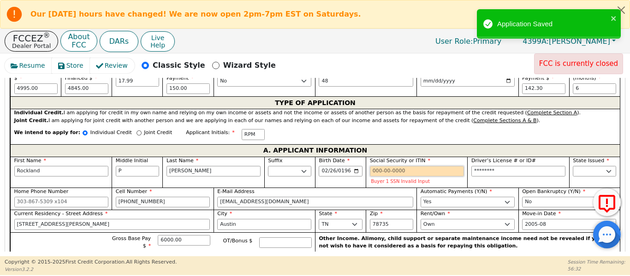
drag, startPoint x: 376, startPoint y: 164, endPoint x: 294, endPoint y: 138, distance: 86.5
click at [300, 144] on div "A. APPLICANT INFORMATION First Name Rockland Middle Initial P Last Name McMahan…" at bounding box center [314, 273] width 609 height 258
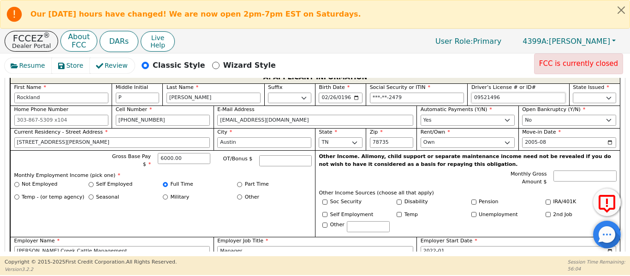
scroll to position [537, 0]
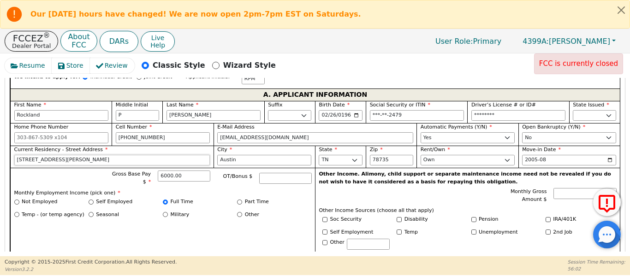
drag, startPoint x: 95, startPoint y: 147, endPoint x: 5, endPoint y: 87, distance: 108.8
click at [1, 121] on div "Resume Store Review Classic Style Wizard Style FCC is currently closed Back Sub…" at bounding box center [315, 154] width 630 height 203
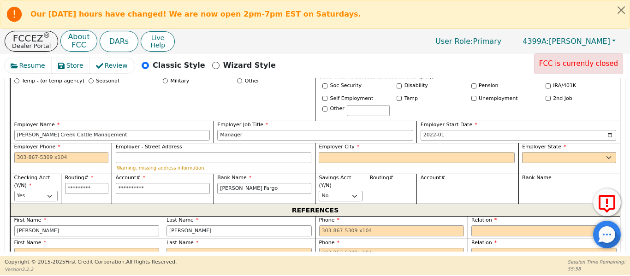
scroll to position [676, 0]
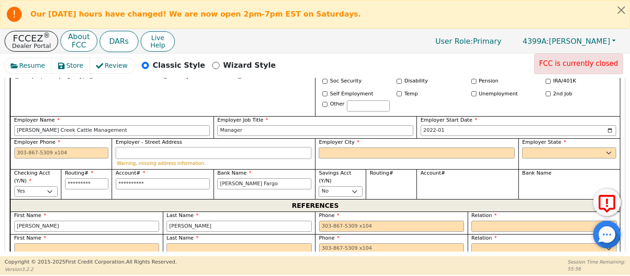
paste input "1508 Barton Creek Blvd"
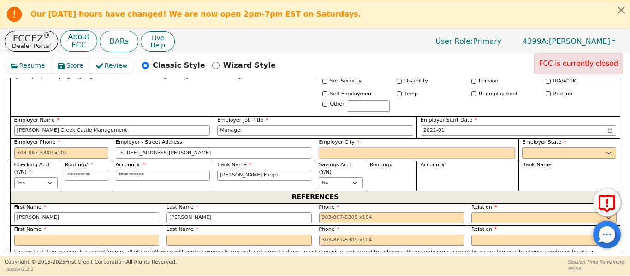
click at [328, 148] on input "Employer City" at bounding box center [417, 153] width 196 height 11
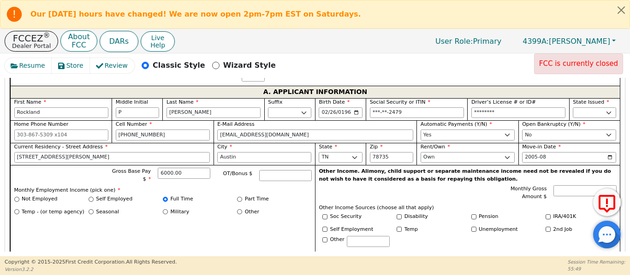
scroll to position [537, 0]
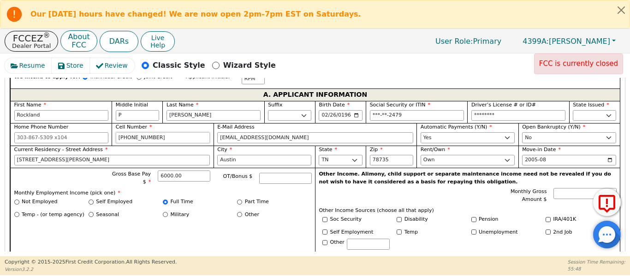
drag, startPoint x: 153, startPoint y: 132, endPoint x: 50, endPoint y: 128, distance: 103.3
click at [50, 128] on div "First Name Rockland Middle Initial P Last Name McMahan Suffix Jr. Sr. II III IV…" at bounding box center [314, 215] width 609 height 228
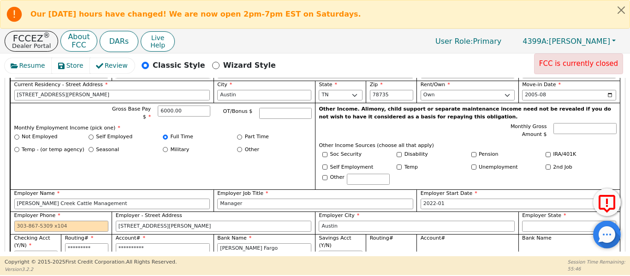
scroll to position [614, 0]
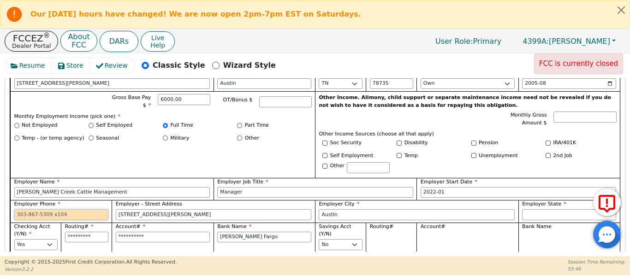
click at [51, 209] on input "Employer Phone" at bounding box center [61, 214] width 94 height 11
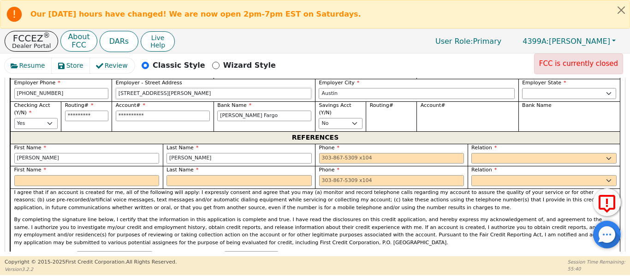
scroll to position [737, 0]
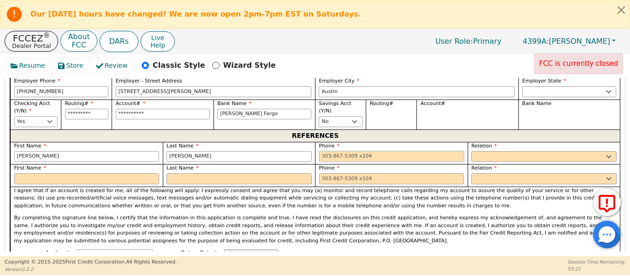
drag, startPoint x: 358, startPoint y: 148, endPoint x: 347, endPoint y: 151, distance: 11.9
click at [356, 153] on div "First Name Sue Last Name McMahan Phone Relation FATHER MOTHER SISTER BROTHER DA…" at bounding box center [314, 164] width 609 height 45
click at [71, 173] on input "text" at bounding box center [86, 178] width 145 height 11
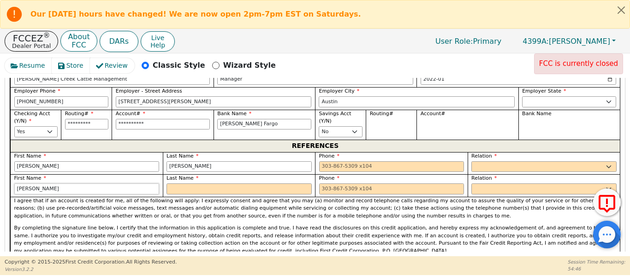
scroll to position [722, 0]
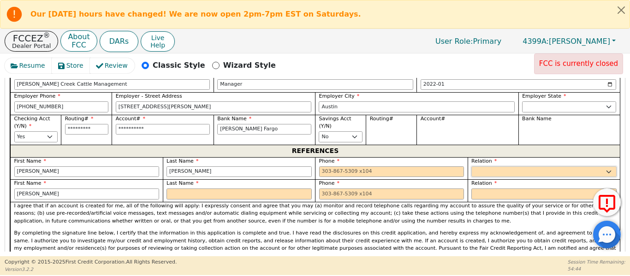
drag, startPoint x: 493, startPoint y: 161, endPoint x: 483, endPoint y: 164, distance: 10.5
click at [492, 166] on select "FATHER MOTHER SISTER BROTHER DAUGHTER SON CO-WORKER NEIGHBOR FRIEND COUSIN G-MO…" at bounding box center [543, 171] width 145 height 11
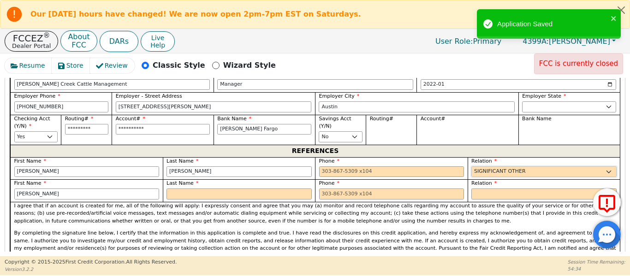
click at [471, 166] on select "FATHER MOTHER SISTER BROTHER DAUGHTER SON CO-WORKER NEIGHBOR FRIEND COUSIN G-MO…" at bounding box center [543, 171] width 145 height 11
click at [188, 189] on input "text" at bounding box center [238, 194] width 145 height 11
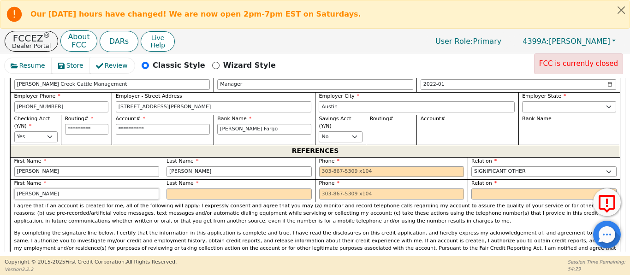
drag, startPoint x: 71, startPoint y: 187, endPoint x: 31, endPoint y: 186, distance: 40.6
click at [0, 186] on div "Resume Store Review Classic Style Wizard Style FCC is currently closed Back Sub…" at bounding box center [315, 154] width 630 height 203
click at [187, 189] on input "text" at bounding box center [238, 194] width 145 height 11
click at [400, 166] on input "tel" at bounding box center [391, 171] width 145 height 11
click at [178, 189] on input "text" at bounding box center [238, 194] width 145 height 11
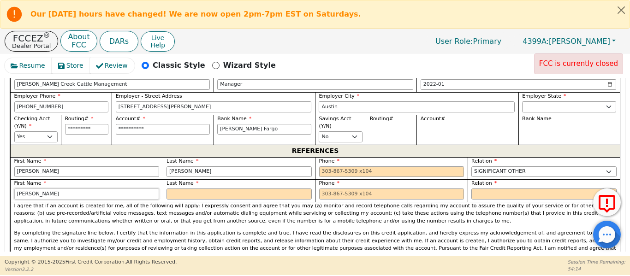
drag, startPoint x: 41, startPoint y: 183, endPoint x: 0, endPoint y: 192, distance: 41.5
click at [0, 188] on div "Resume Store Review Classic Style Wizard Style FCC is currently closed Back Sub…" at bounding box center [315, 154] width 630 height 203
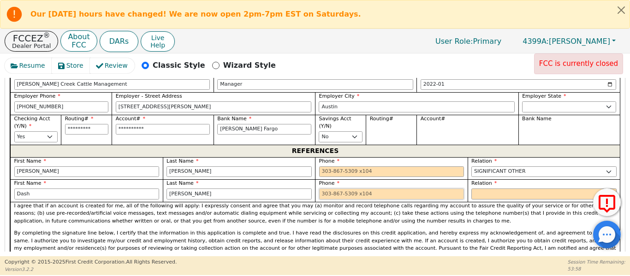
click at [386, 189] on input "tel" at bounding box center [391, 194] width 145 height 11
click at [373, 189] on input "tel" at bounding box center [391, 194] width 145 height 11
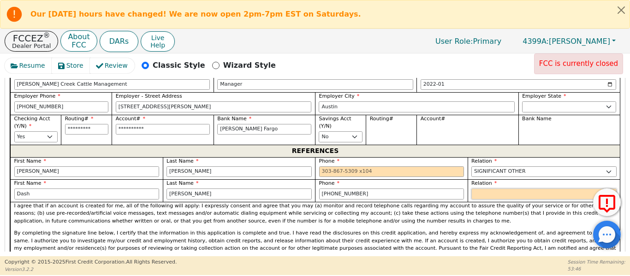
click at [479, 189] on select "FATHER MOTHER SISTER BROTHER DAUGHTER SON CO-WORKER NEIGHBOR FRIEND COUSIN G-MO…" at bounding box center [543, 194] width 145 height 11
click at [471, 189] on select "FATHER MOTHER SISTER BROTHER DAUGHTER SON CO-WORKER NEIGHBOR FRIEND COUSIN G-MO…" at bounding box center [543, 194] width 145 height 11
click at [367, 166] on input "tel" at bounding box center [391, 171] width 145 height 11
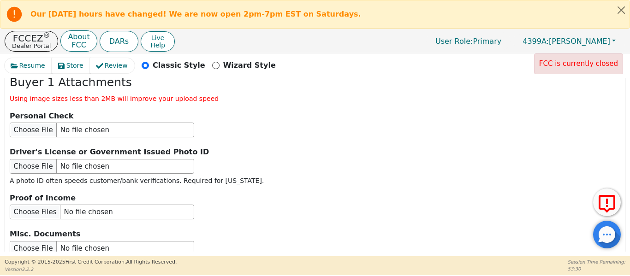
scroll to position [1262, 0]
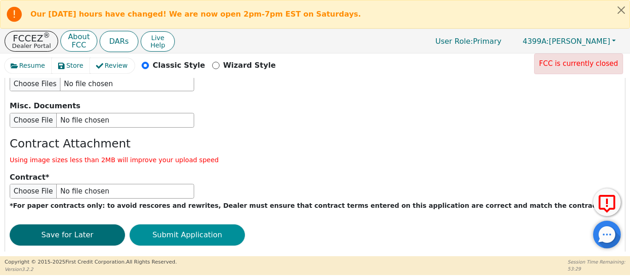
click at [175, 224] on button "Submit Application" at bounding box center [187, 234] width 115 height 21
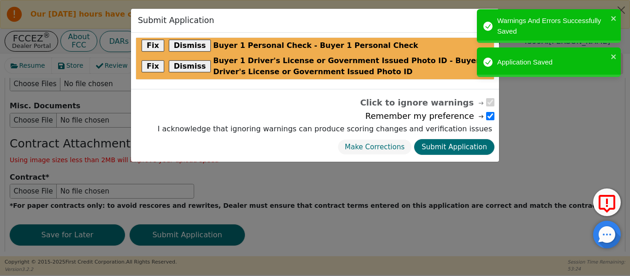
click at [440, 157] on div "Click to ignore warnings Remember my preference I acknowledge that ignoring war…" at bounding box center [315, 125] width 368 height 73
click at [449, 144] on button "Submit Application" at bounding box center [454, 147] width 80 height 16
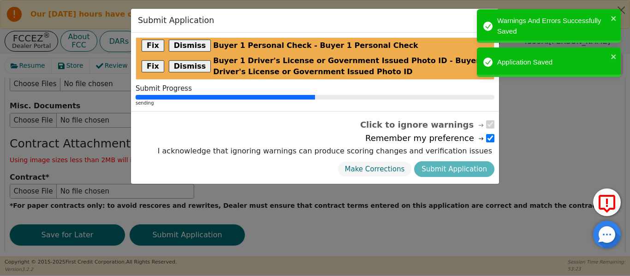
scroll to position [0, 0]
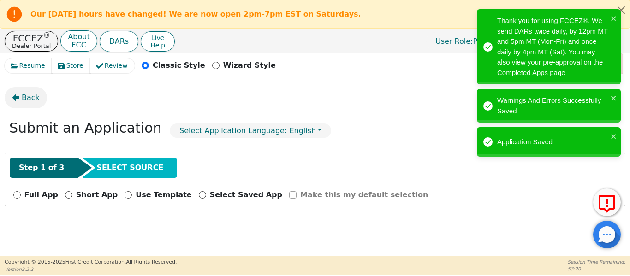
click at [29, 102] on span "Back" at bounding box center [31, 97] width 18 height 11
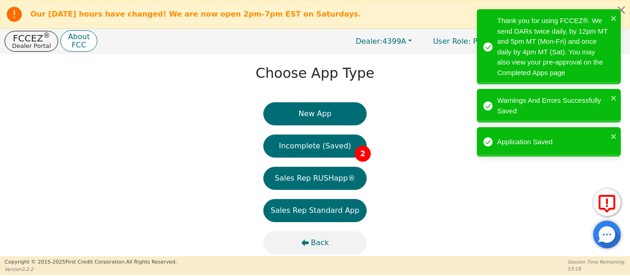
click at [312, 241] on span "Back" at bounding box center [320, 242] width 18 height 11
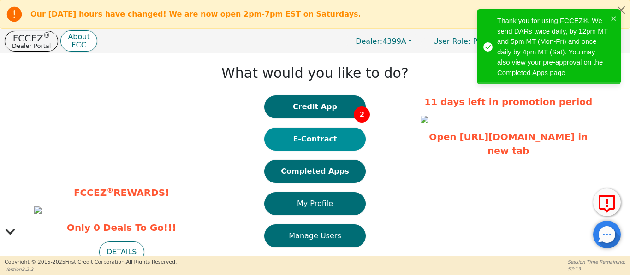
click at [305, 142] on button "E-Contract" at bounding box center [314, 139] width 101 height 23
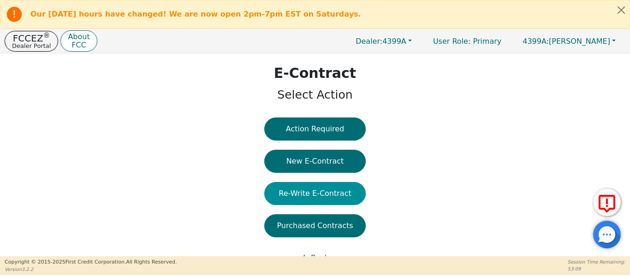
click at [289, 190] on button "Re-Write E-Contract" at bounding box center [314, 193] width 101 height 23
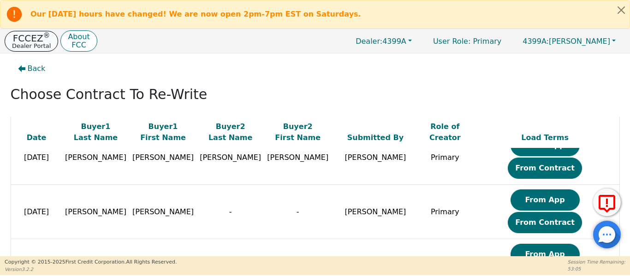
scroll to position [338, 0]
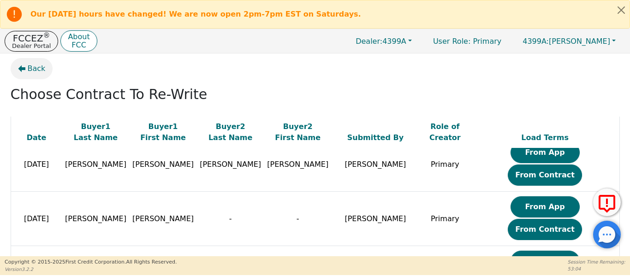
click at [28, 73] on span "Back" at bounding box center [37, 68] width 18 height 11
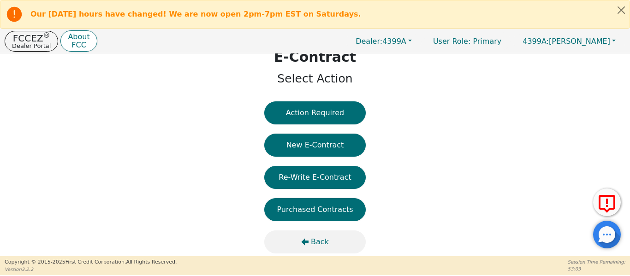
scroll to position [27, 0]
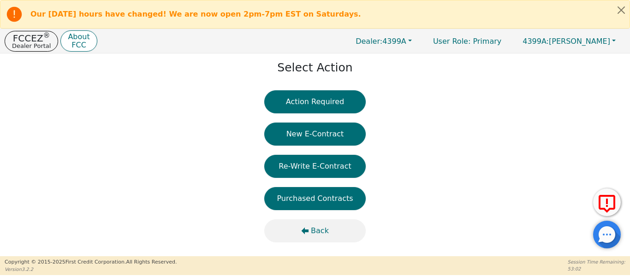
click at [311, 223] on button "Back" at bounding box center [314, 230] width 101 height 23
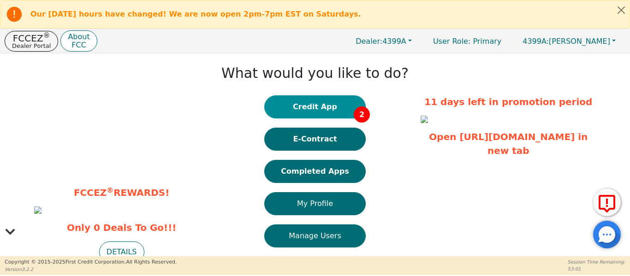
click at [290, 104] on button "Credit App 2" at bounding box center [314, 106] width 101 height 23
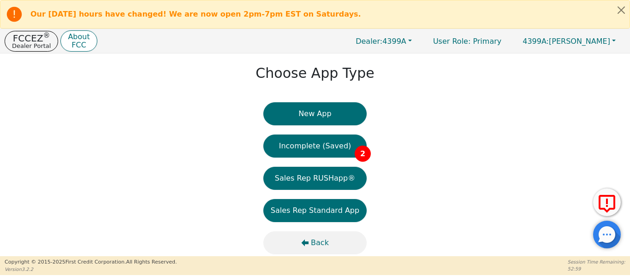
click at [313, 236] on button "Back" at bounding box center [314, 242] width 103 height 23
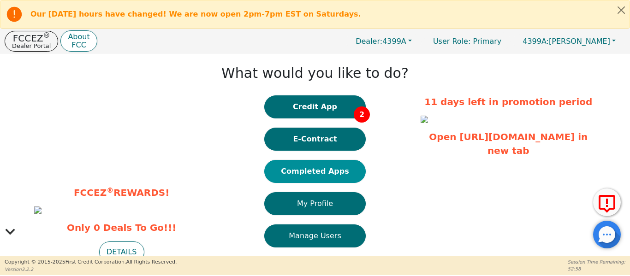
click at [296, 181] on button "Completed Apps" at bounding box center [314, 171] width 101 height 23
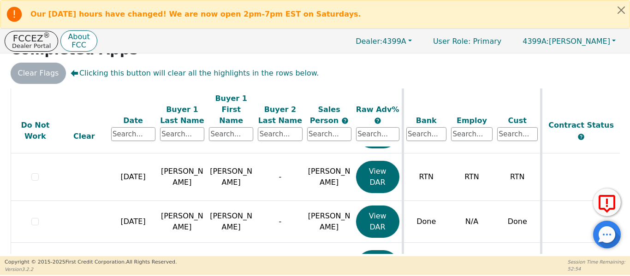
scroll to position [970, 0]
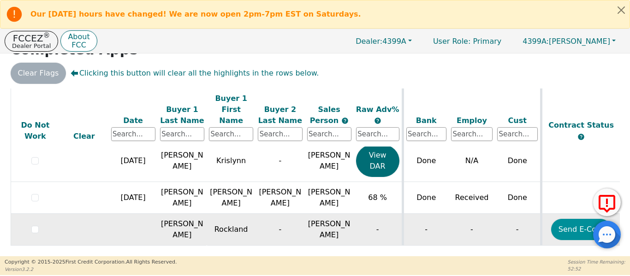
click at [572, 220] on button "Send E-Cont" at bounding box center [581, 229] width 60 height 21
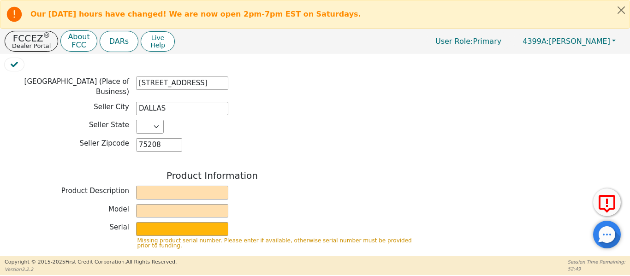
scroll to position [323, 0]
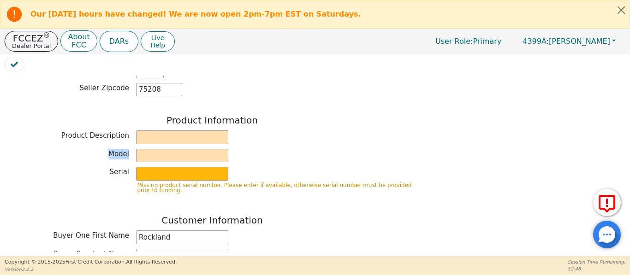
click at [191, 138] on div "Product Information Product Description Model Serial Missing product serial num…" at bounding box center [212, 158] width 415 height 86
click at [191, 133] on div "Product Description" at bounding box center [212, 138] width 415 height 16
click at [191, 132] on input "text" at bounding box center [182, 137] width 92 height 14
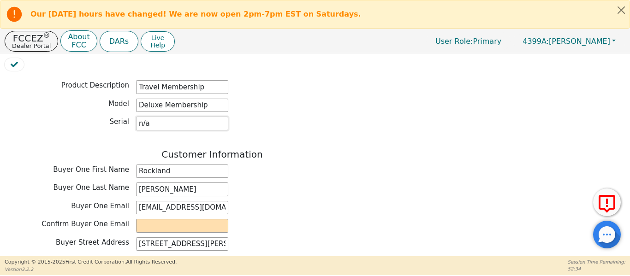
scroll to position [400, 0]
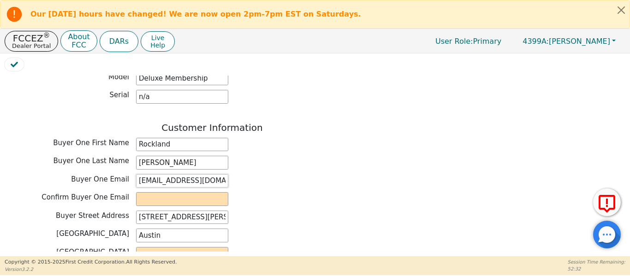
drag, startPoint x: 216, startPoint y: 173, endPoint x: 146, endPoint y: 180, distance: 69.9
click at [119, 174] on div "Buyer One Email rockmcmahan@me.com" at bounding box center [212, 181] width 415 height 14
paste input "rockmcmahan@me.com"
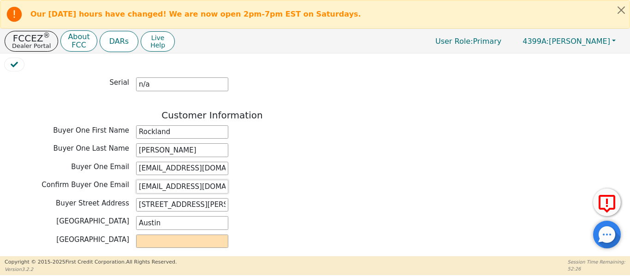
scroll to position [415, 0]
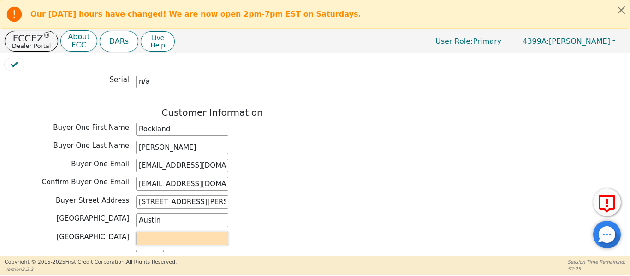
click at [165, 232] on input "text" at bounding box center [182, 239] width 92 height 14
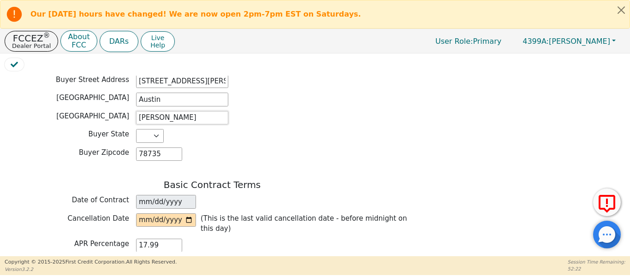
scroll to position [547, 0]
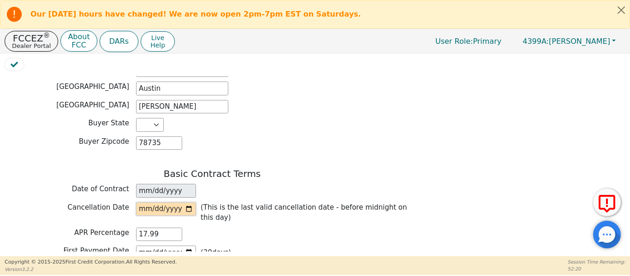
click at [189, 202] on input "date" at bounding box center [166, 209] width 60 height 14
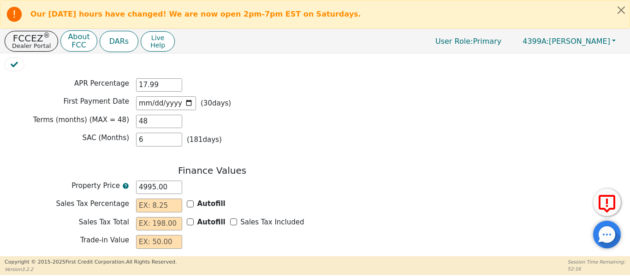
scroll to position [701, 0]
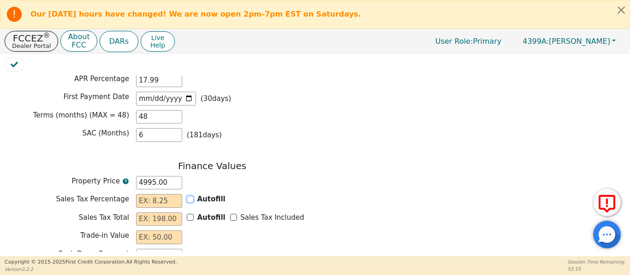
click at [187, 196] on input "Autofill" at bounding box center [190, 199] width 7 height 7
click at [230, 214] on input "Sales Tax Included" at bounding box center [233, 217] width 7 height 7
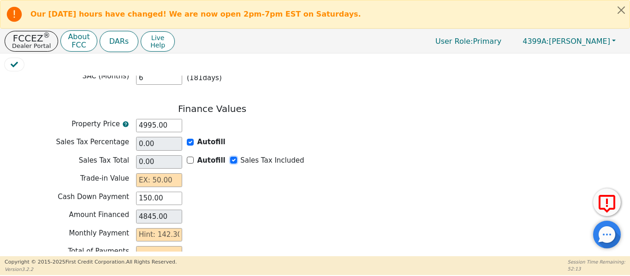
scroll to position [762, 0]
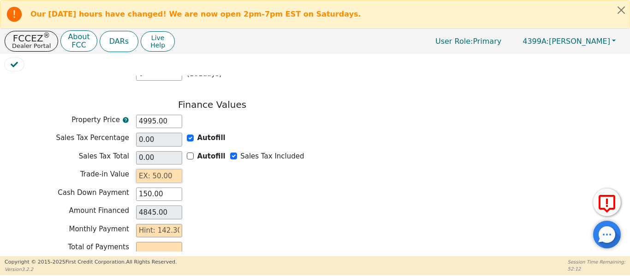
click at [148, 169] on input "text" at bounding box center [159, 176] width 46 height 14
drag, startPoint x: 147, startPoint y: 218, endPoint x: 120, endPoint y: 223, distance: 27.6
click at [124, 224] on div "Monthly Payment" at bounding box center [212, 231] width 415 height 14
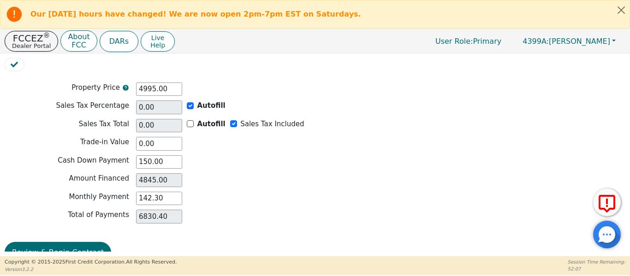
scroll to position [798, 0]
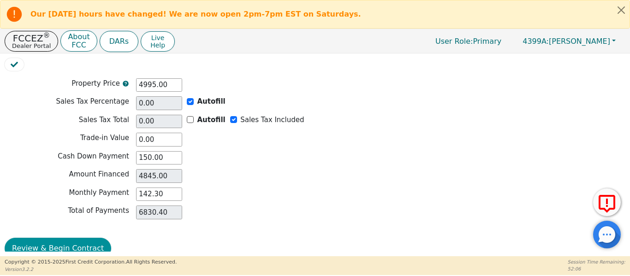
click at [45, 238] on button "Review & Begin Contract" at bounding box center [58, 248] width 106 height 21
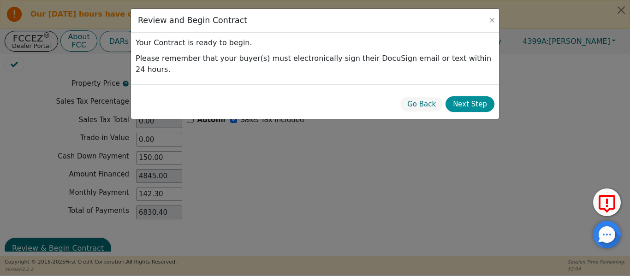
click at [460, 96] on button "Next Step" at bounding box center [469, 104] width 49 height 16
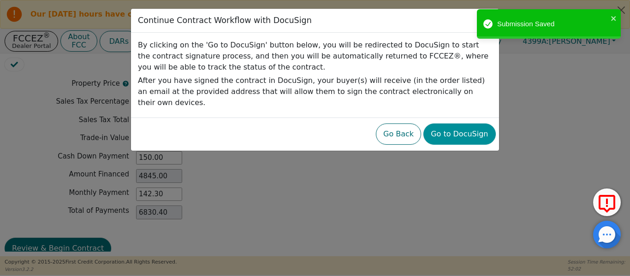
click at [459, 124] on button "Go to DocuSign" at bounding box center [459, 134] width 72 height 21
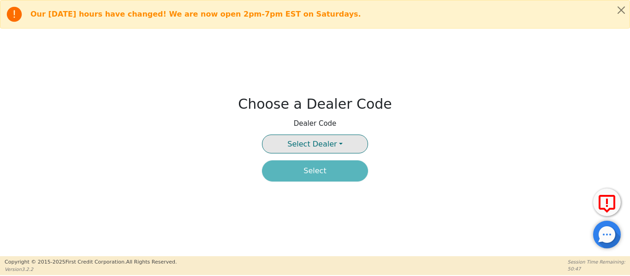
click at [292, 149] on button "Select Dealer" at bounding box center [315, 144] width 106 height 19
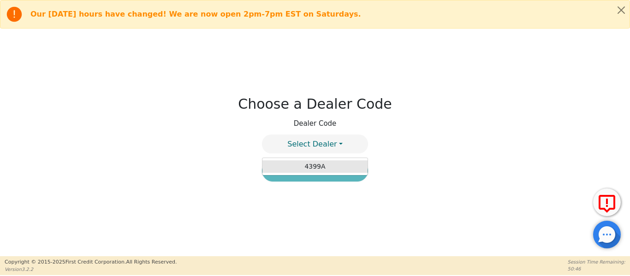
click at [297, 166] on link "4399A" at bounding box center [314, 166] width 105 height 12
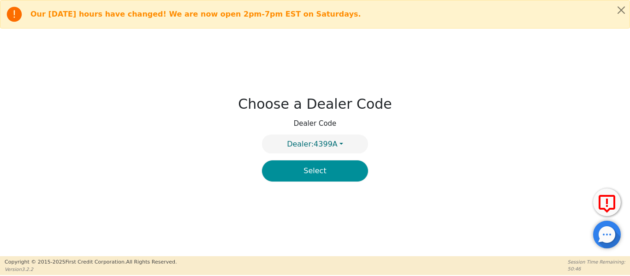
click at [298, 175] on button "Select" at bounding box center [315, 170] width 106 height 21
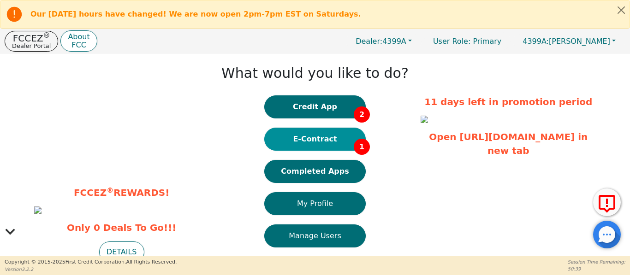
click at [302, 137] on button "E-Contract 1" at bounding box center [314, 139] width 101 height 23
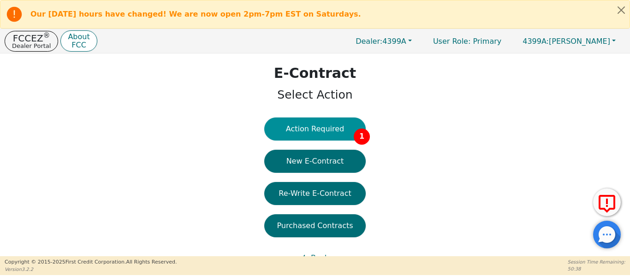
click at [302, 133] on button "Action Required 1" at bounding box center [314, 129] width 101 height 23
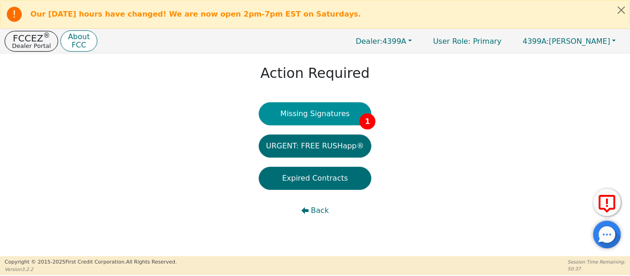
click at [301, 112] on button "Missing Signatures 1" at bounding box center [315, 113] width 113 height 23
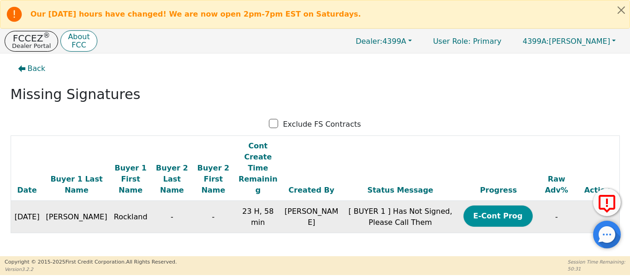
click at [475, 206] on button "E-Cont Prog" at bounding box center [497, 216] width 69 height 21
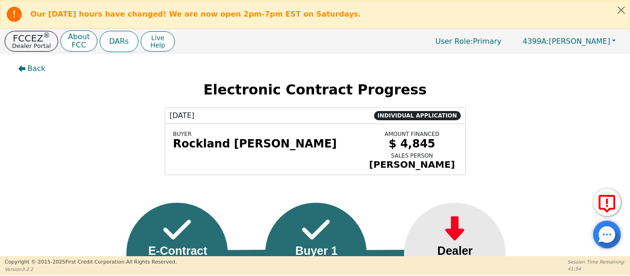
click at [32, 63] on button "Back" at bounding box center [32, 68] width 42 height 21
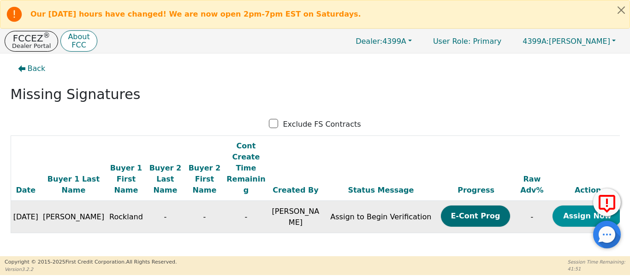
click at [562, 206] on button "Assign Now" at bounding box center [586, 216] width 69 height 21
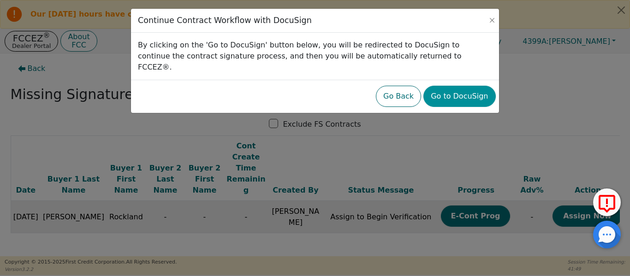
click at [445, 86] on button "Go to DocuSign" at bounding box center [459, 96] width 72 height 21
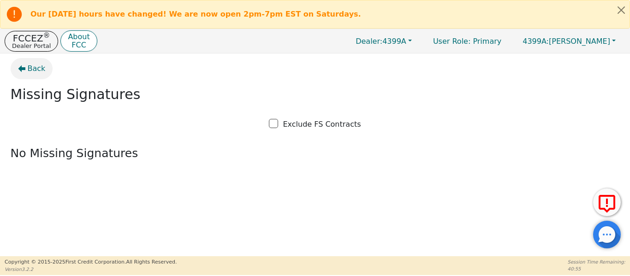
click at [28, 64] on span "Back" at bounding box center [37, 68] width 18 height 11
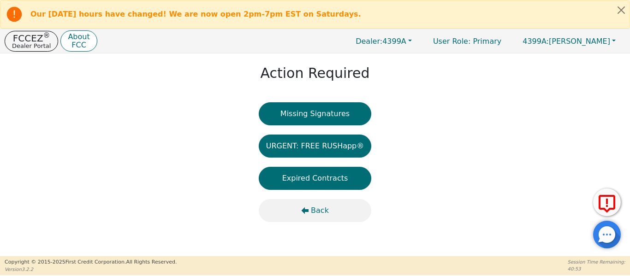
click at [293, 209] on button "Back" at bounding box center [315, 210] width 113 height 23
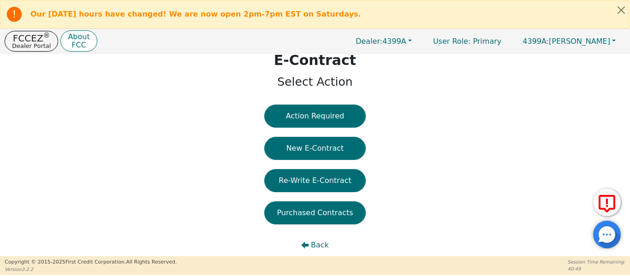
scroll to position [27, 0]
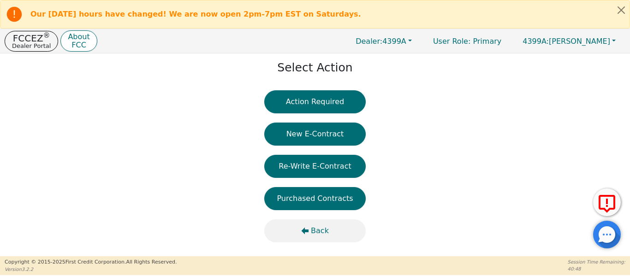
click at [299, 235] on button "Back" at bounding box center [314, 230] width 101 height 23
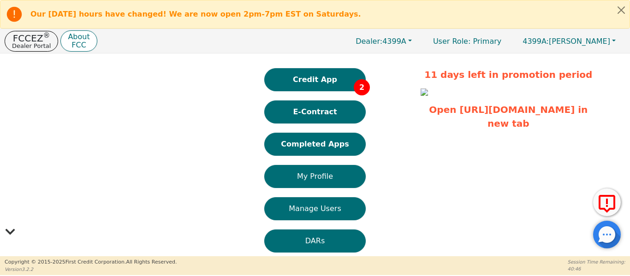
click at [296, 150] on button "Completed Apps" at bounding box center [314, 144] width 101 height 23
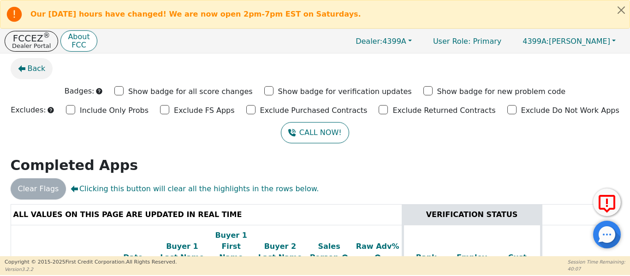
click at [32, 69] on span "Back" at bounding box center [37, 68] width 18 height 11
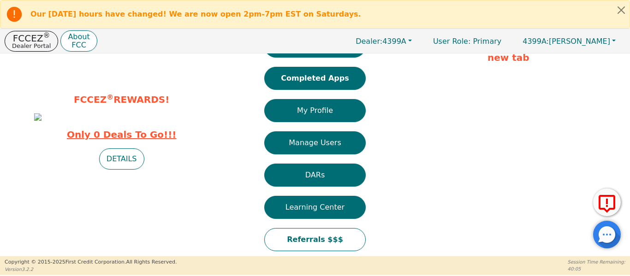
scroll to position [112, 0]
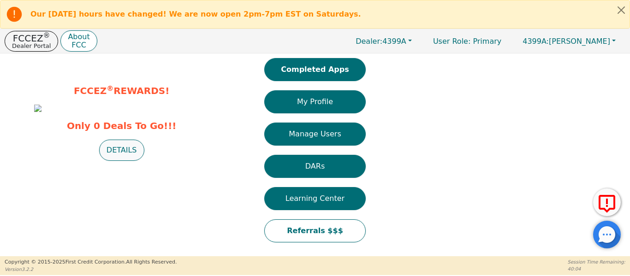
click at [117, 161] on button "DETAILS" at bounding box center [121, 150] width 45 height 21
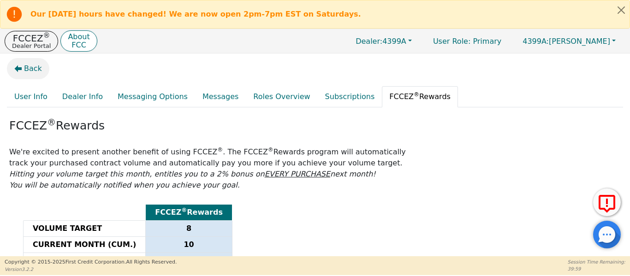
click at [14, 71] on icon "button" at bounding box center [17, 68] width 7 height 7
